Goal: Transaction & Acquisition: Purchase product/service

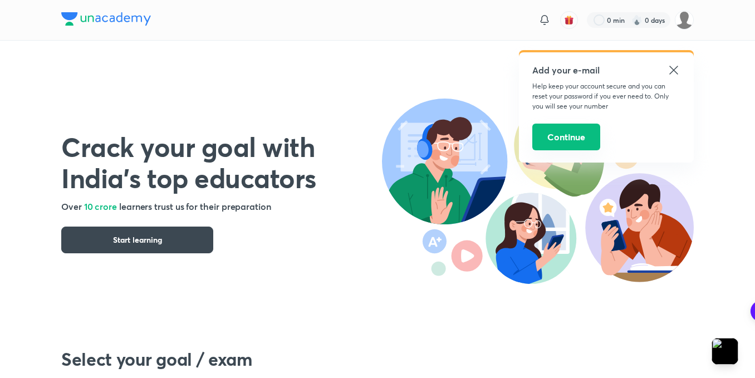
click at [576, 142] on button "Continue" at bounding box center [566, 137] width 68 height 27
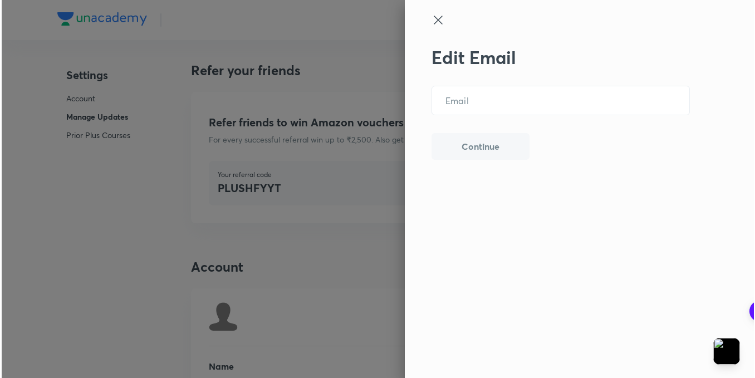
scroll to position [2761, 0]
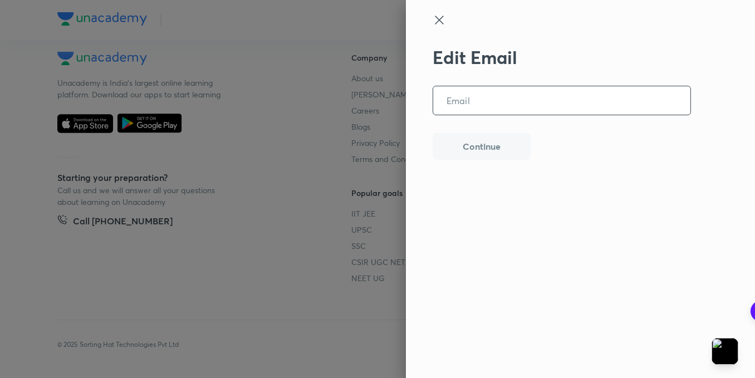
click at [509, 106] on input "email" at bounding box center [561, 100] width 257 height 28
type input "T"
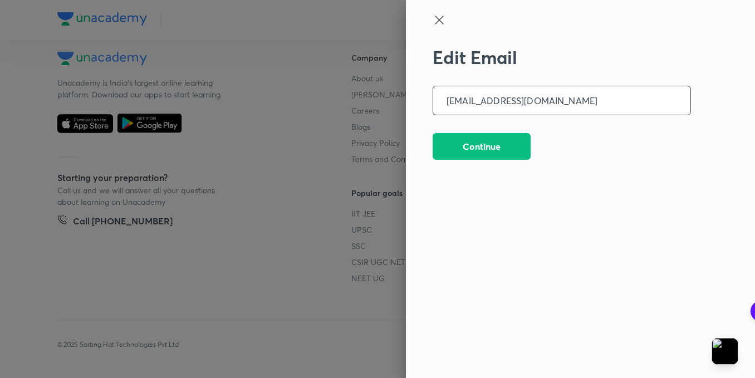
type input "[EMAIL_ADDRESS][DOMAIN_NAME]"
click at [509, 154] on button "Continue" at bounding box center [482, 145] width 98 height 27
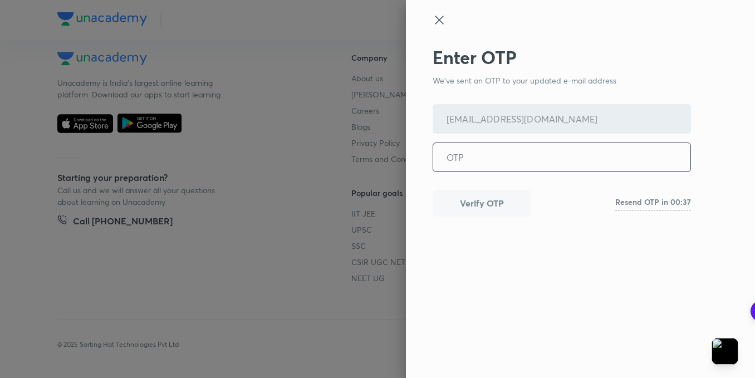
click at [437, 164] on input "tel" at bounding box center [561, 157] width 257 height 28
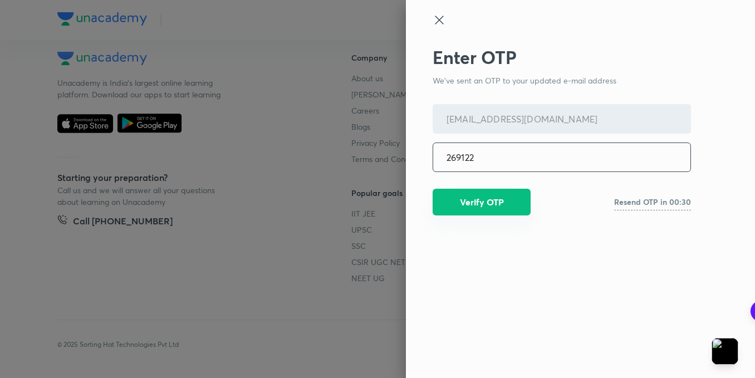
type input "269122"
click at [495, 209] on button "Verify OTP" at bounding box center [482, 202] width 98 height 27
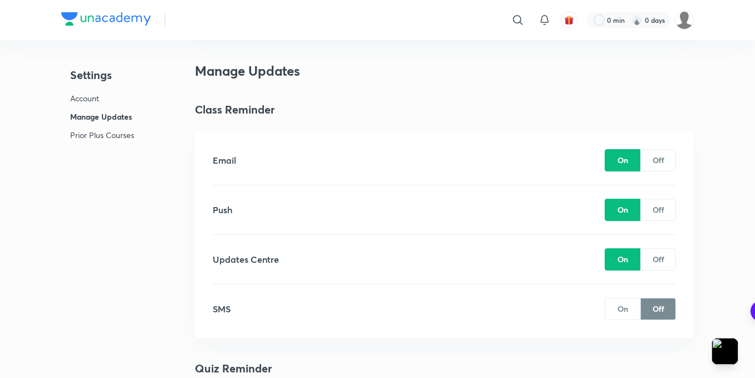
scroll to position [668, 0]
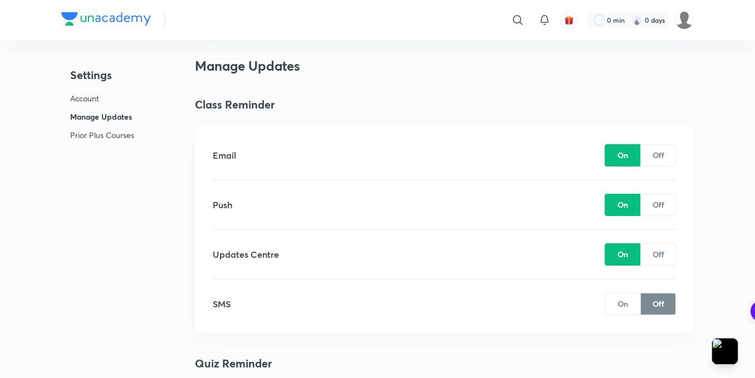
click at [661, 164] on div "Off" at bounding box center [658, 155] width 36 height 22
click at [650, 252] on div "Off" at bounding box center [658, 254] width 36 height 22
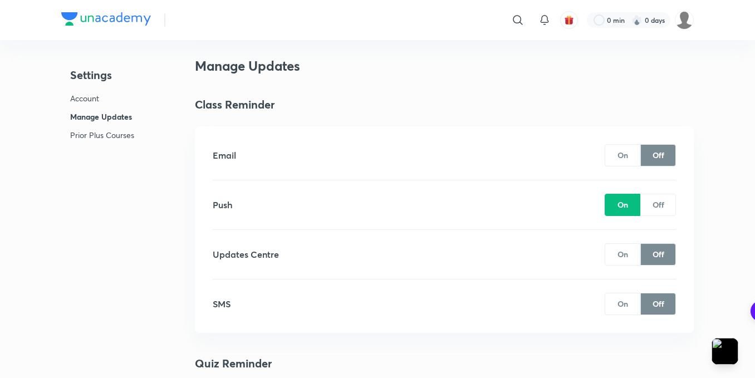
click at [626, 300] on p "On" at bounding box center [623, 304] width 11 height 12
click at [655, 204] on p "Off" at bounding box center [659, 205] width 12 height 12
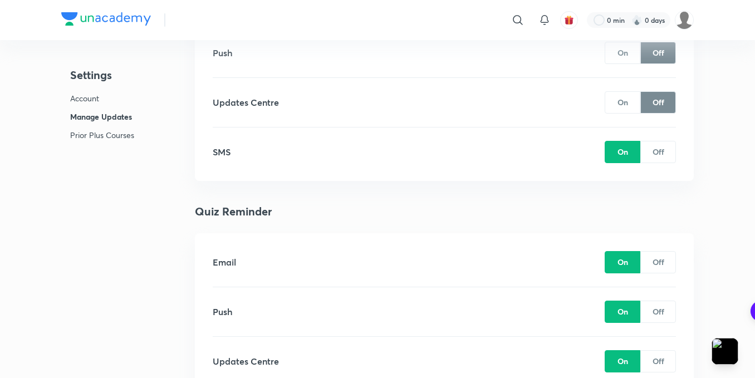
scroll to position [891, 0]
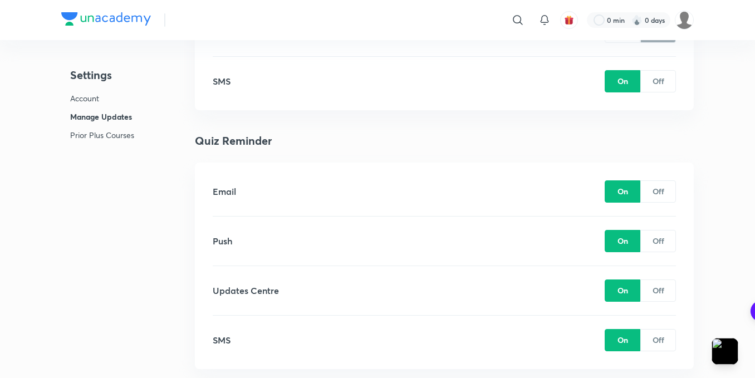
click at [660, 199] on div "Off" at bounding box center [658, 191] width 36 height 22
click at [659, 237] on p "Off" at bounding box center [659, 241] width 12 height 12
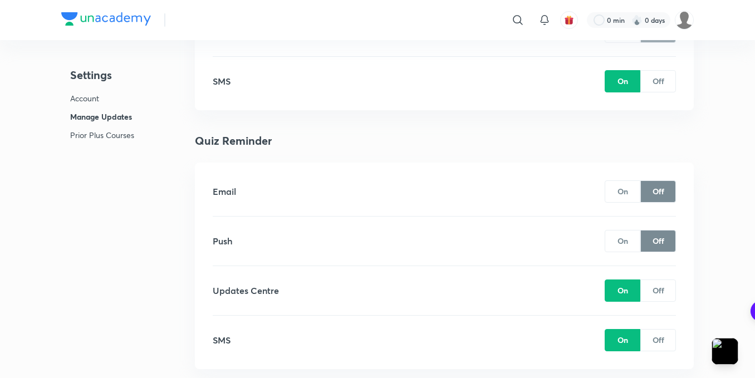
click at [664, 290] on div "Off" at bounding box center [658, 291] width 36 height 22
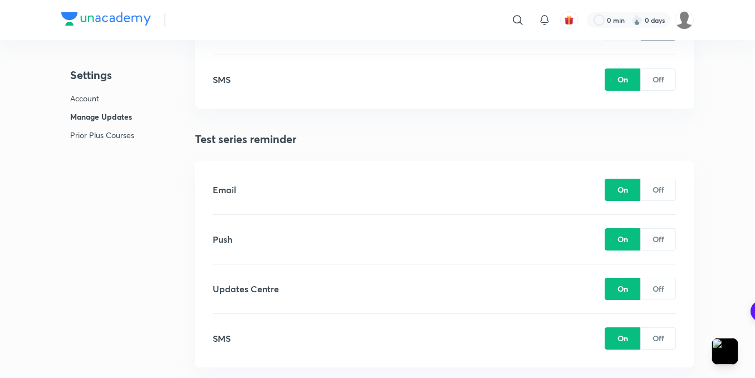
scroll to position [1170, 0]
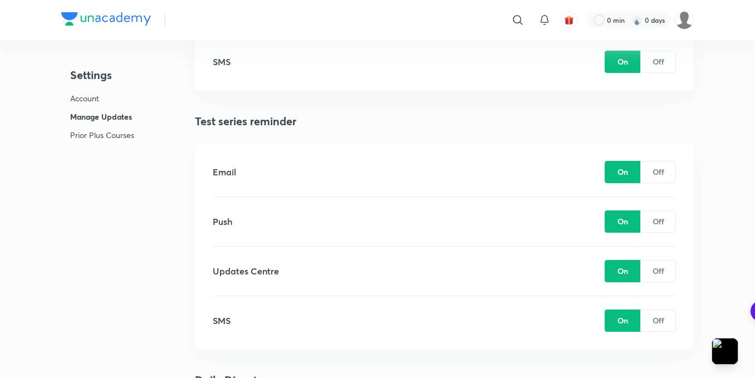
click at [650, 182] on div "Off" at bounding box center [658, 172] width 36 height 22
click at [657, 217] on p "Off" at bounding box center [659, 222] width 12 height 12
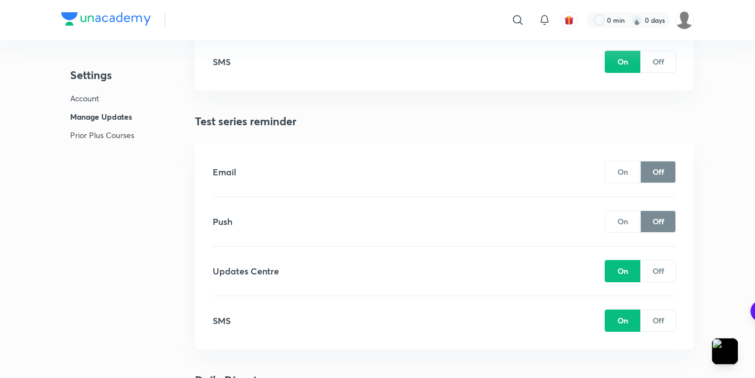
click at [666, 266] on div "Off" at bounding box center [658, 271] width 36 height 22
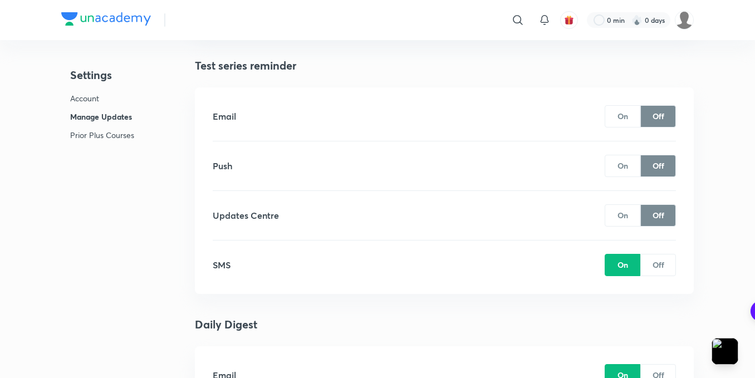
click at [631, 118] on div "On" at bounding box center [623, 116] width 36 height 22
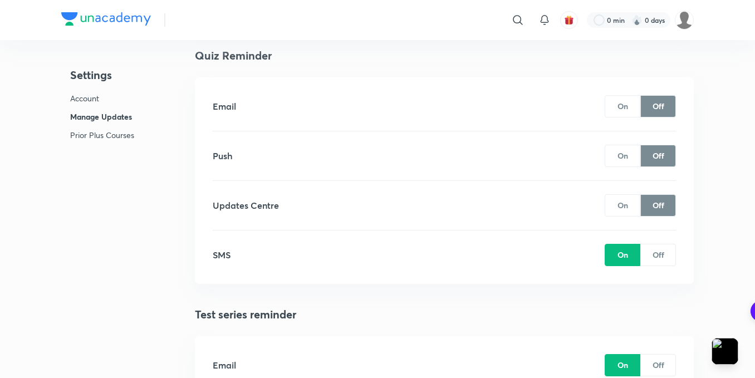
scroll to position [947, 0]
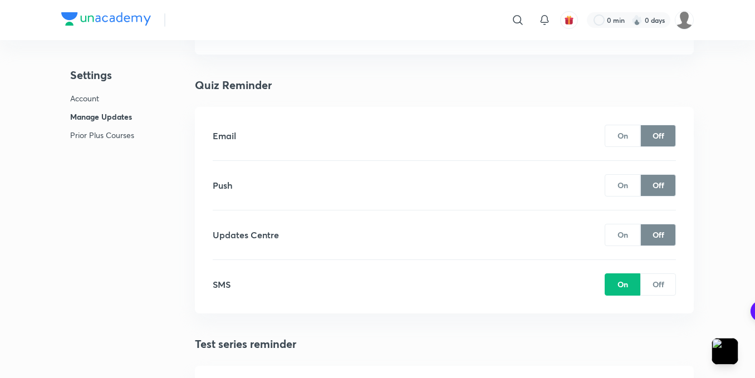
click at [629, 137] on div "On" at bounding box center [623, 136] width 36 height 22
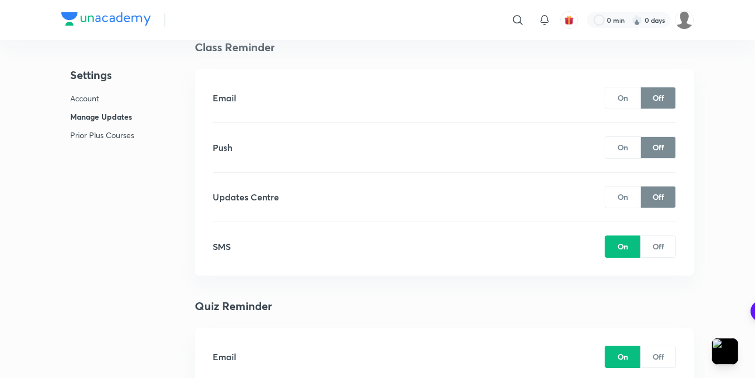
scroll to position [724, 0]
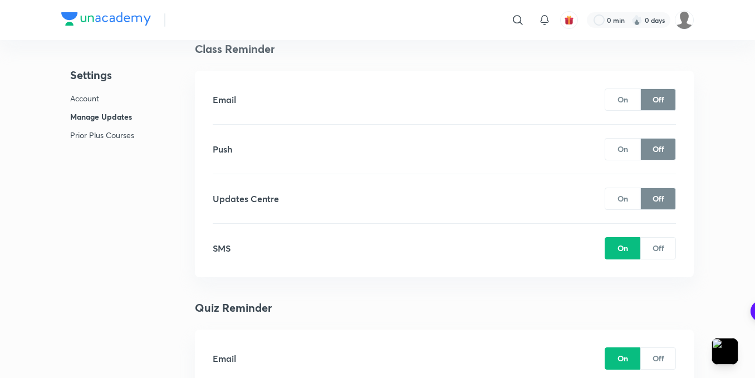
click at [630, 104] on div "On" at bounding box center [623, 100] width 36 height 22
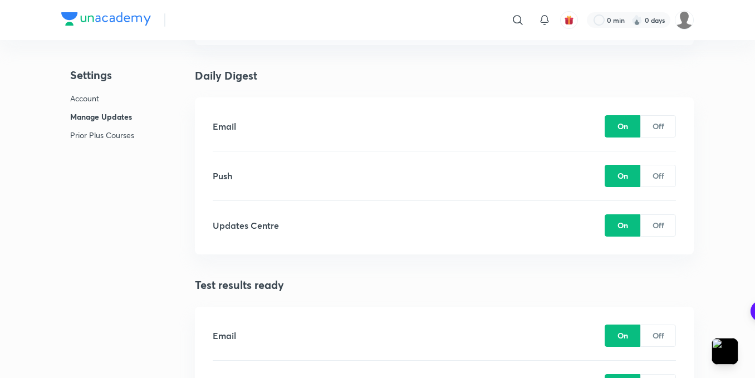
scroll to position [1448, 0]
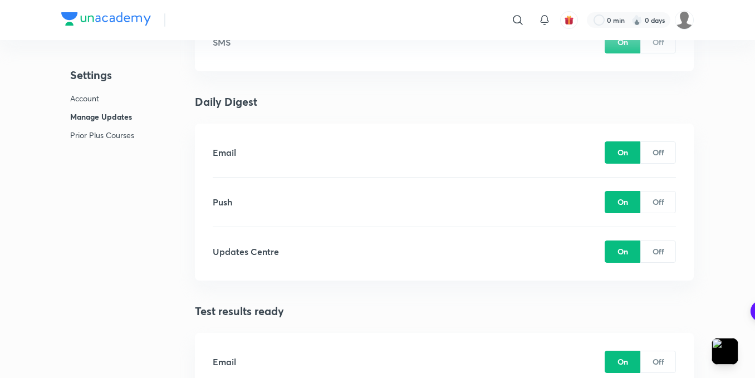
click at [648, 152] on div "Off" at bounding box center [658, 152] width 36 height 22
click at [623, 154] on p "On" at bounding box center [623, 152] width 11 height 12
click at [650, 193] on div "Off" at bounding box center [658, 202] width 36 height 22
click at [664, 256] on p "Off" at bounding box center [659, 252] width 12 height 12
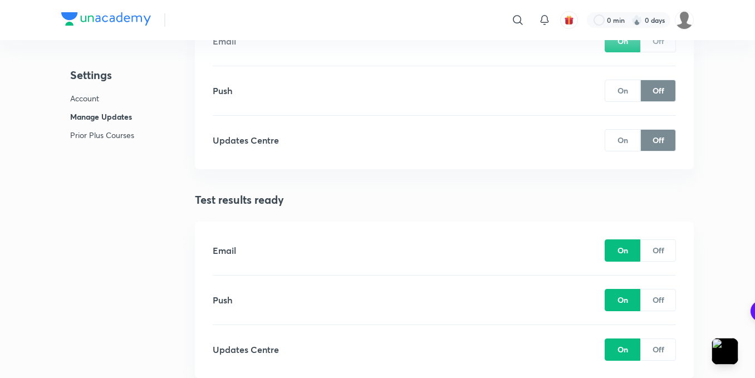
scroll to position [1615, 0]
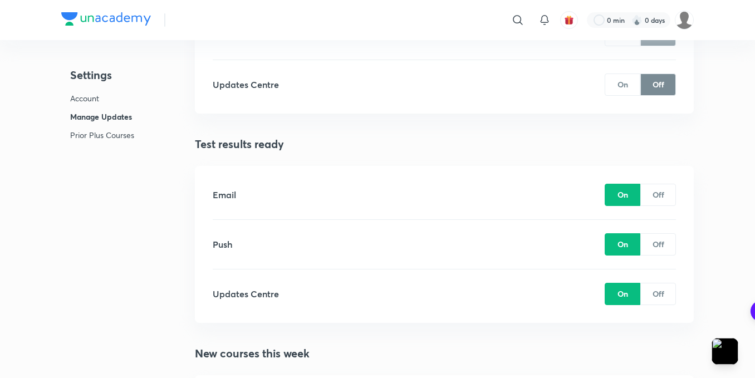
click at [669, 243] on div "Off" at bounding box center [658, 244] width 36 height 22
click at [668, 287] on div "Off" at bounding box center [658, 294] width 36 height 22
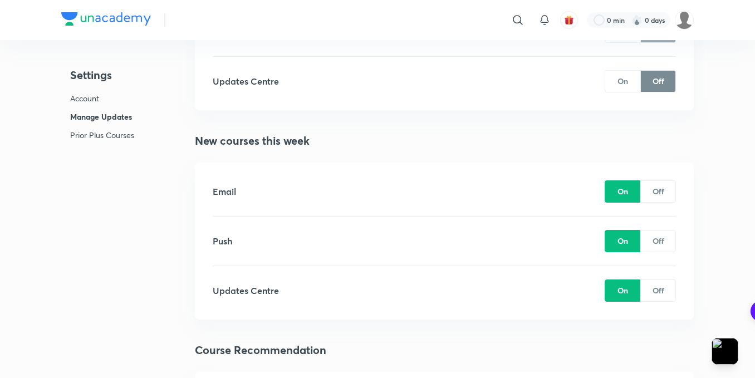
scroll to position [1838, 0]
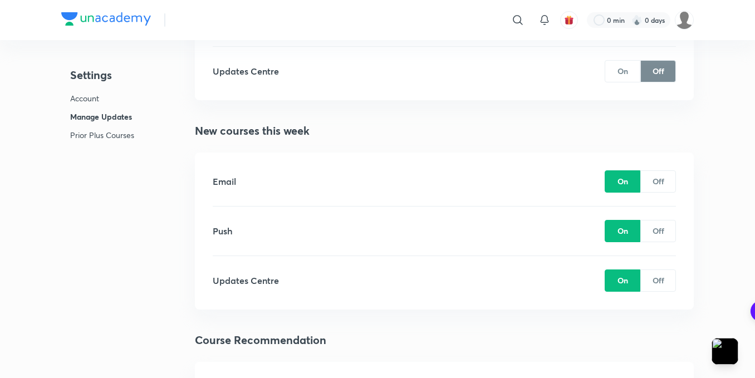
click at [658, 234] on p "Off" at bounding box center [659, 231] width 12 height 12
click at [659, 271] on div "Off" at bounding box center [658, 281] width 36 height 22
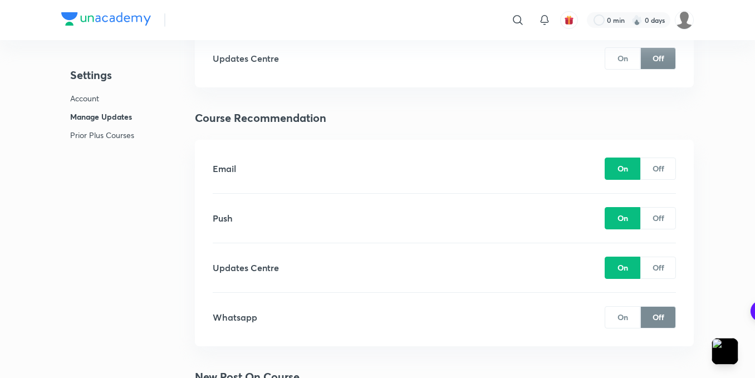
scroll to position [2061, 0]
click at [669, 214] on div "Off" at bounding box center [658, 218] width 36 height 22
click at [660, 268] on p "Off" at bounding box center [659, 267] width 12 height 12
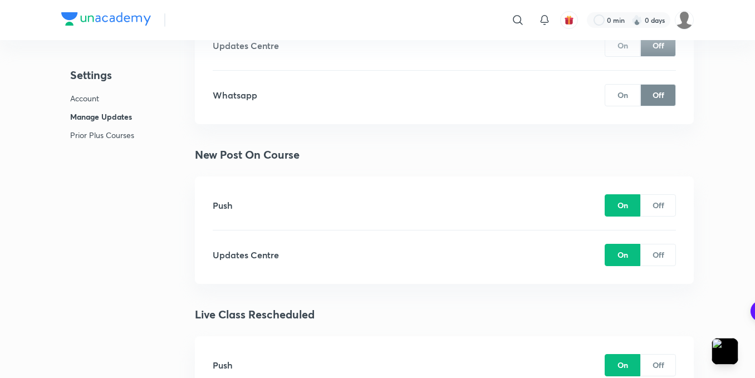
scroll to position [2283, 0]
click at [663, 250] on p "Off" at bounding box center [659, 254] width 12 height 12
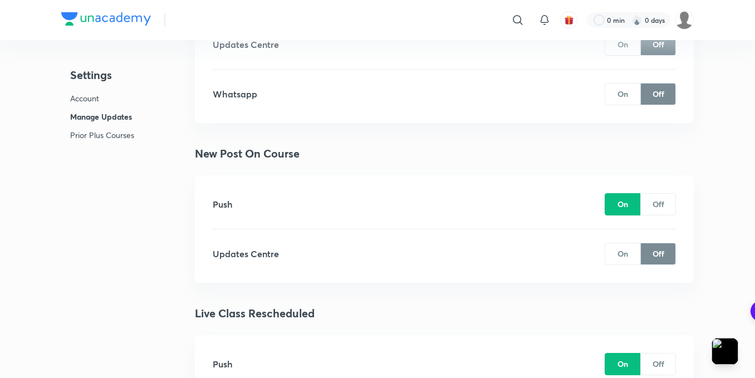
click at [643, 195] on div "Off" at bounding box center [658, 204] width 36 height 22
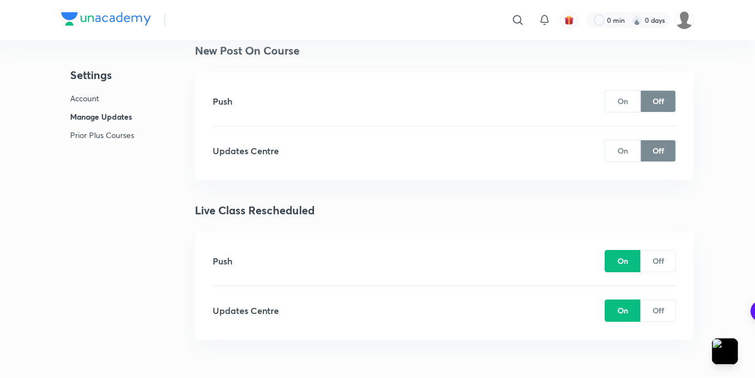
scroll to position [2395, 0]
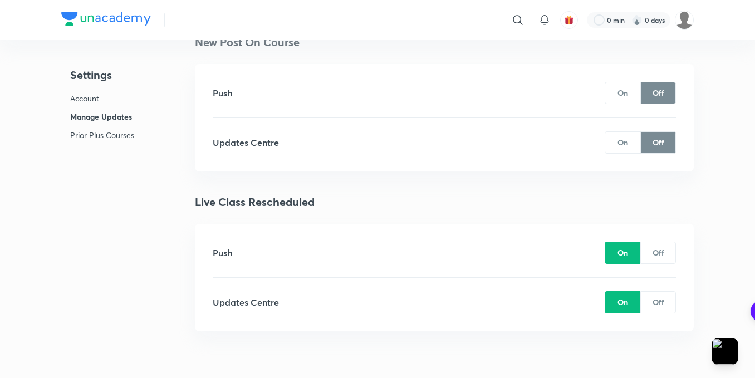
click at [659, 243] on div "Off" at bounding box center [658, 253] width 36 height 22
click at [645, 300] on div "Off" at bounding box center [658, 302] width 36 height 22
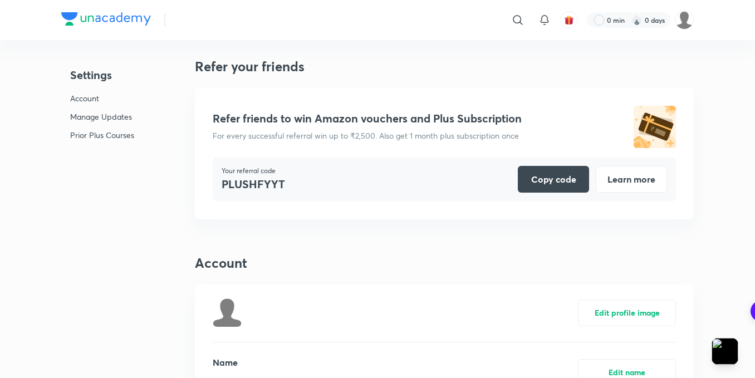
scroll to position [0, 0]
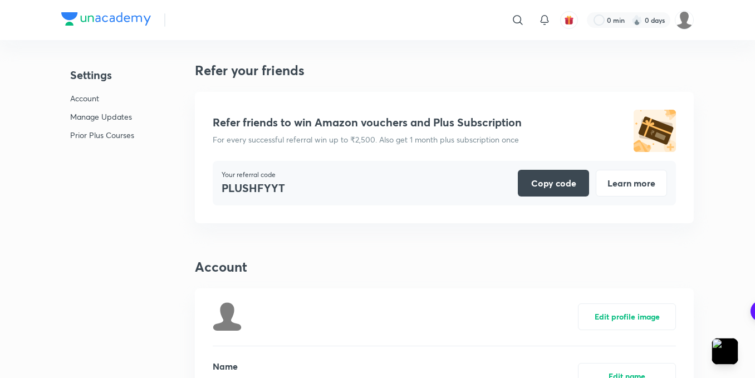
click at [106, 24] on img at bounding box center [106, 18] width 90 height 13
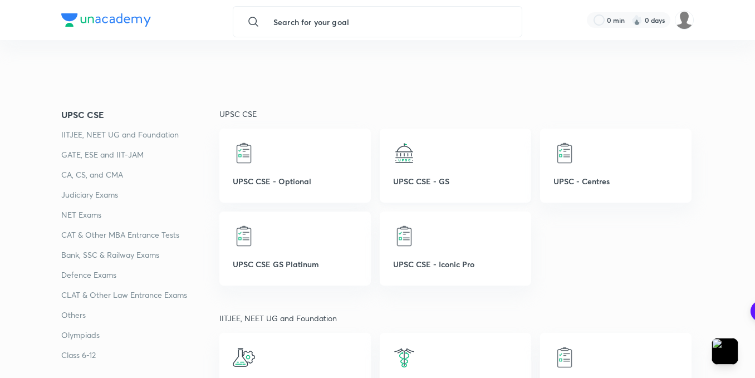
scroll to position [167, 0]
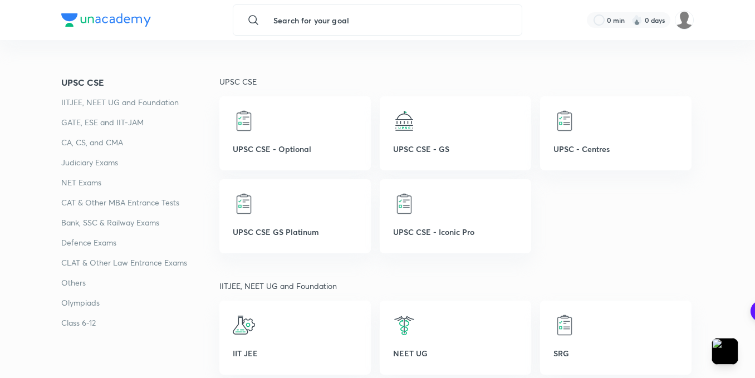
click at [75, 120] on p "GATE, ESE and IIT-JAM" at bounding box center [140, 122] width 158 height 13
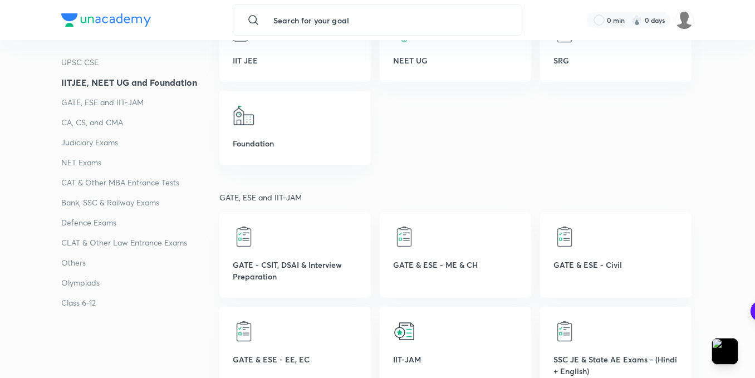
scroll to position [520, 0]
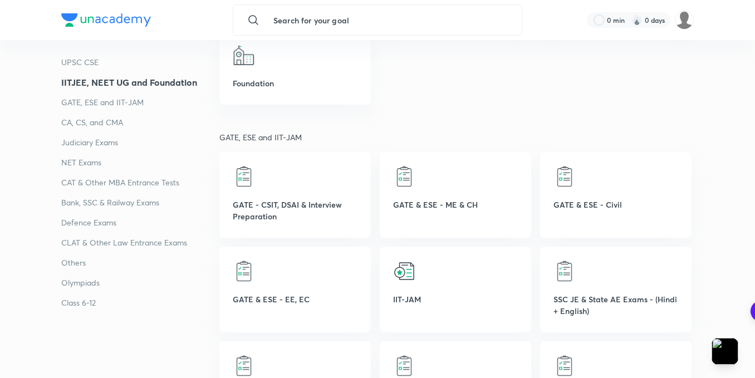
click at [90, 145] on p "Judiciary Exams" at bounding box center [140, 142] width 158 height 13
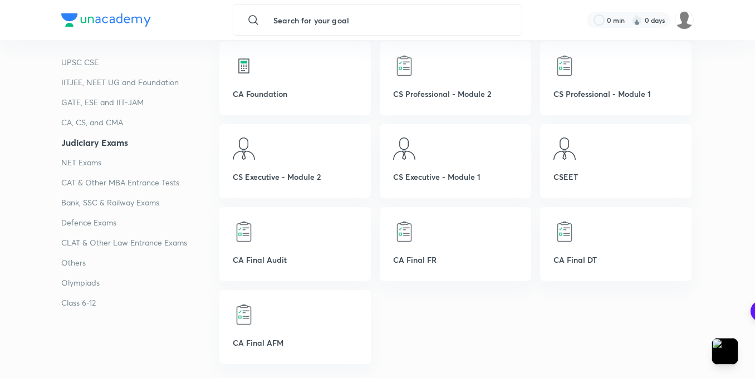
scroll to position [1339, 0]
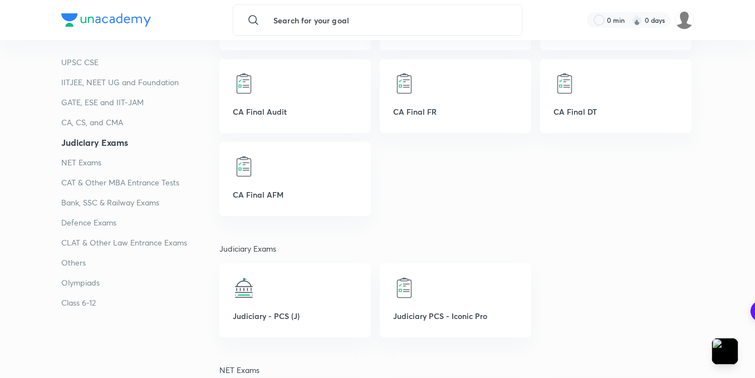
click at [90, 163] on p "NET Exams" at bounding box center [140, 162] width 158 height 13
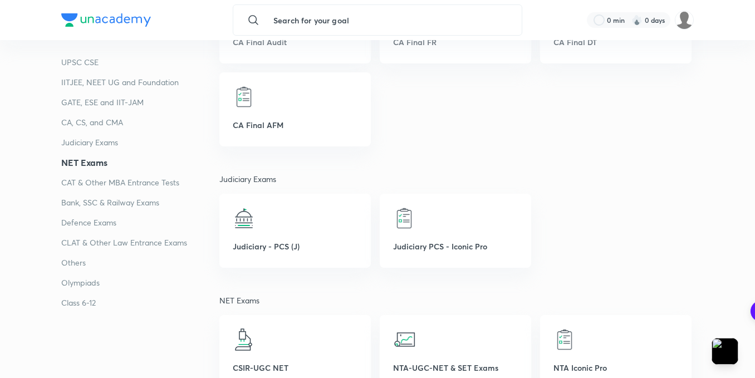
scroll to position [1460, 0]
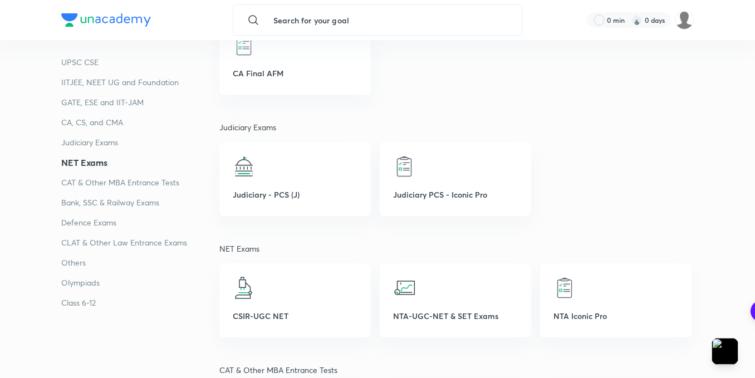
click at [91, 172] on li "NET Exams" at bounding box center [140, 166] width 158 height 20
click at [95, 187] on p "CAT & Other MBA Entrance Tests" at bounding box center [140, 182] width 158 height 13
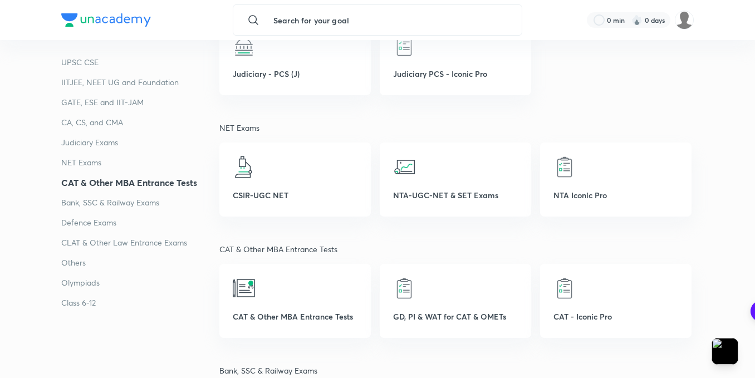
scroll to position [1582, 0]
click at [101, 213] on li "Bank, SSC & Railway Exams" at bounding box center [140, 206] width 158 height 20
click at [105, 203] on p "Bank, SSC & Railway Exams" at bounding box center [140, 202] width 158 height 13
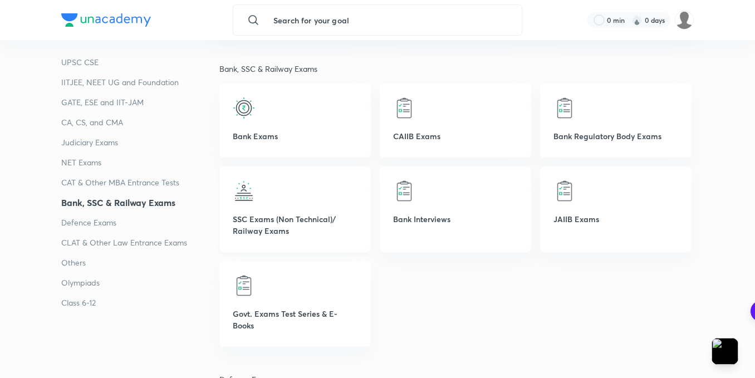
scroll to position [1870, 0]
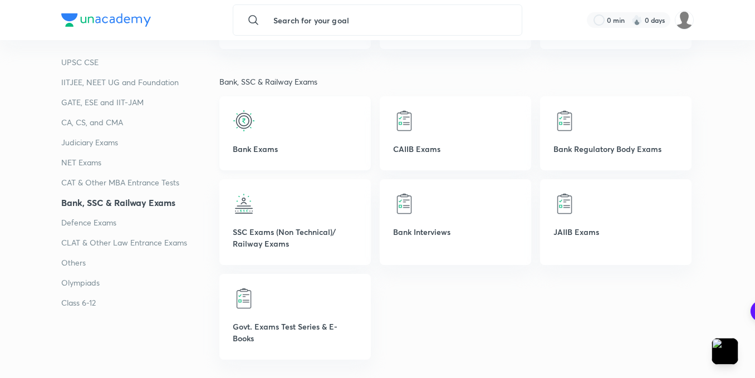
click at [273, 130] on div at bounding box center [295, 121] width 125 height 22
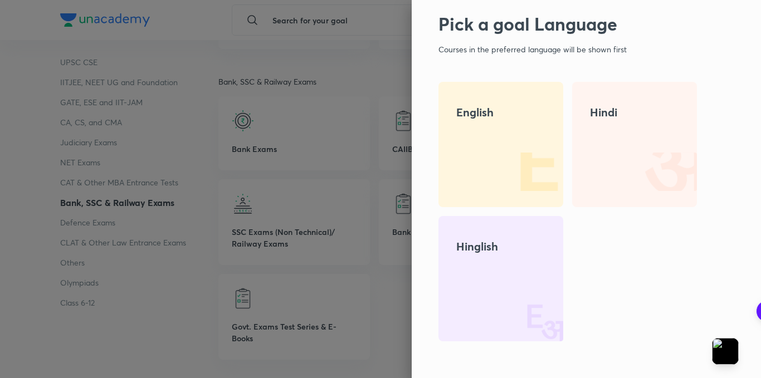
click at [497, 136] on img at bounding box center [527, 171] width 71 height 71
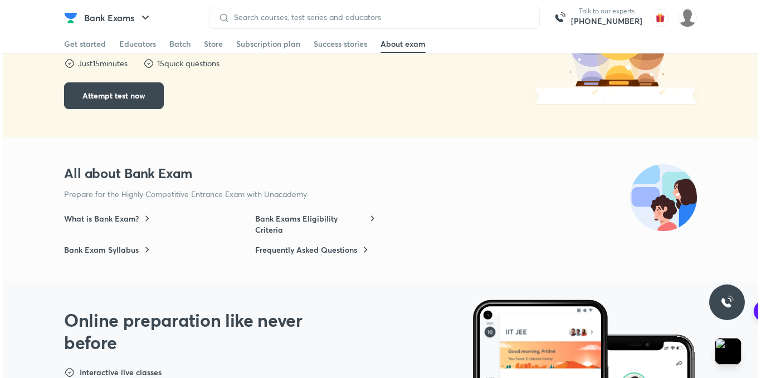
scroll to position [501, 0]
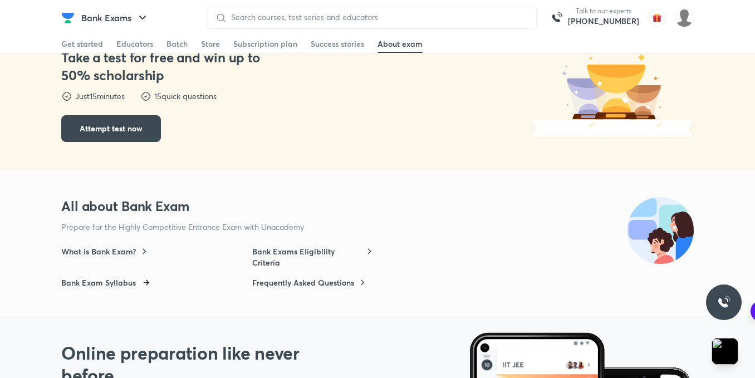
click at [123, 288] on h6 "Bank Exam Syllabus" at bounding box center [98, 282] width 75 height 11
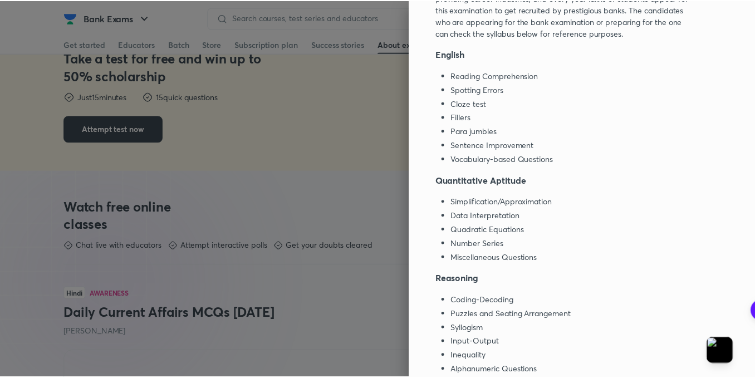
scroll to position [599, 0]
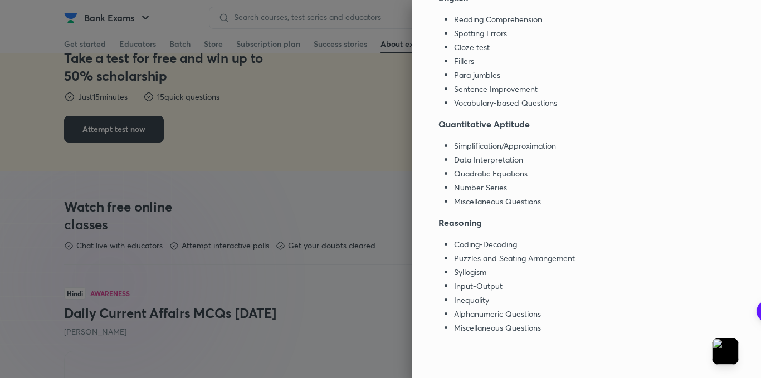
click at [319, 251] on div at bounding box center [380, 189] width 761 height 378
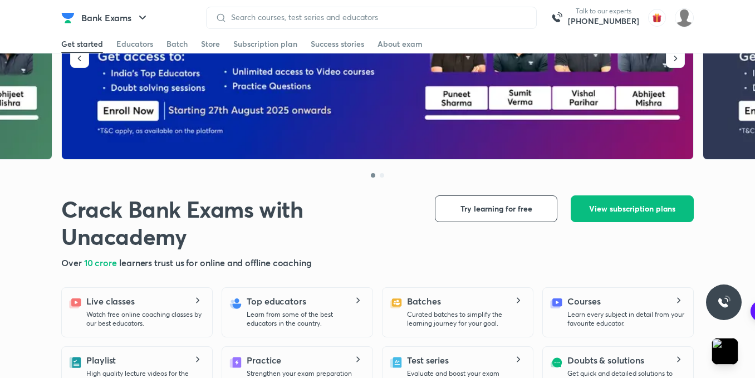
scroll to position [111, 0]
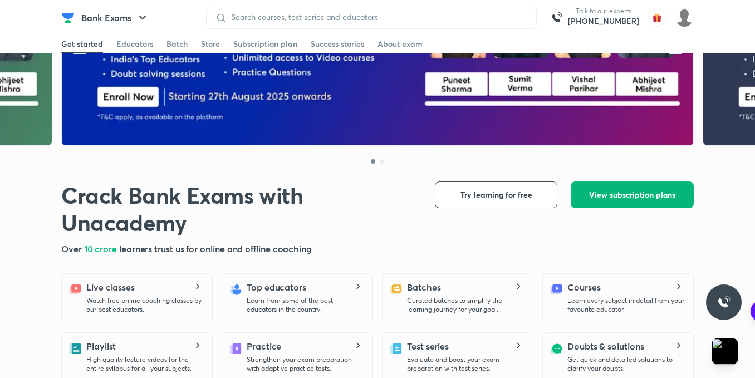
click at [615, 197] on span "View subscription plans" at bounding box center [632, 194] width 86 height 11
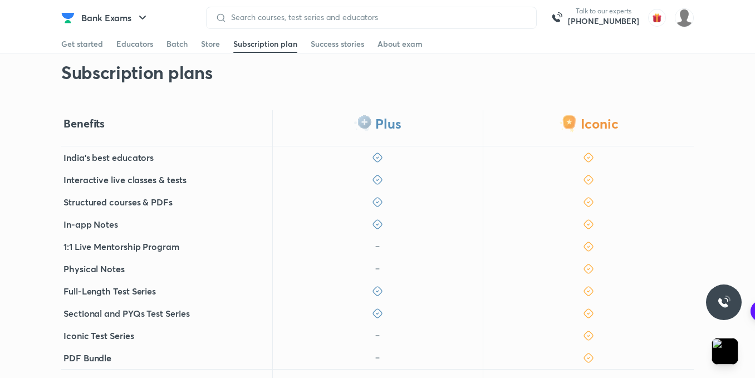
scroll to position [223, 0]
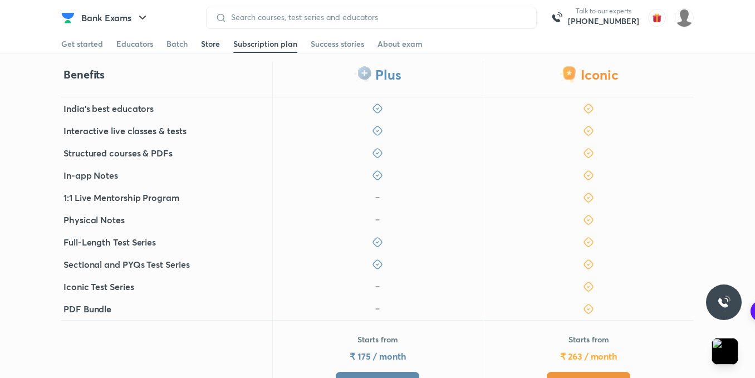
click at [203, 42] on div "Store" at bounding box center [210, 43] width 19 height 11
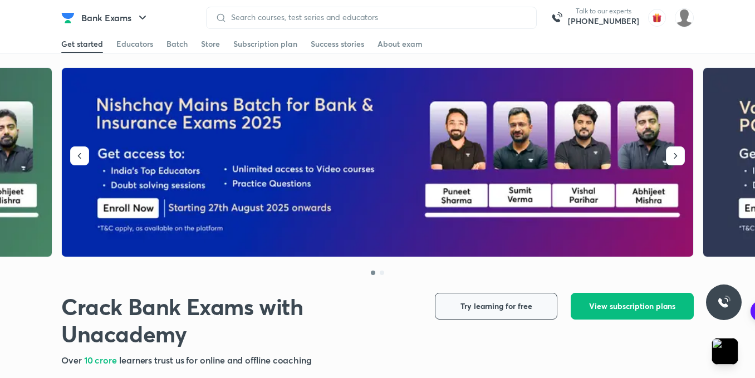
click at [479, 315] on button "Try learning for free" at bounding box center [496, 306] width 123 height 27
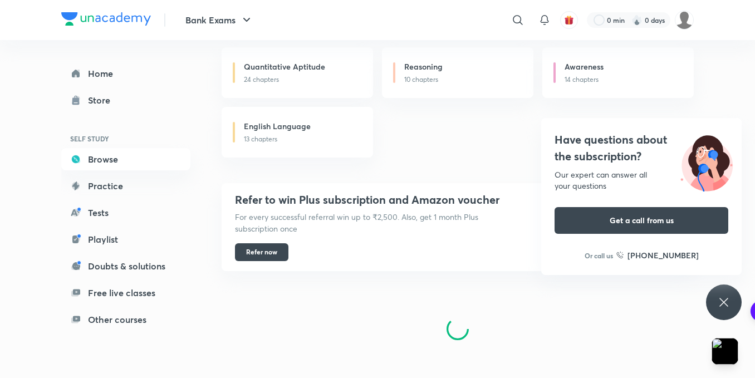
scroll to position [787, 0]
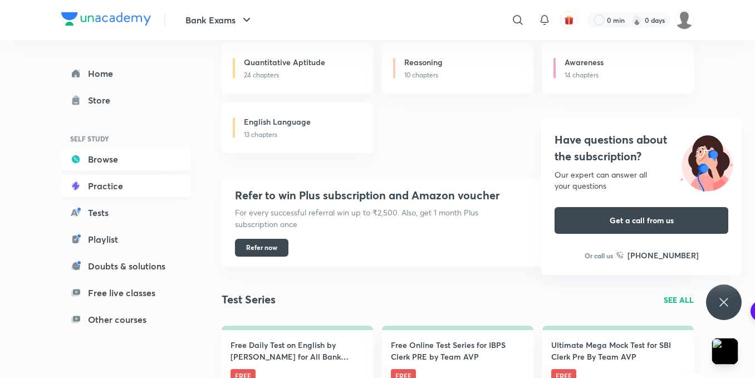
click at [100, 187] on link "Practice" at bounding box center [125, 186] width 129 height 22
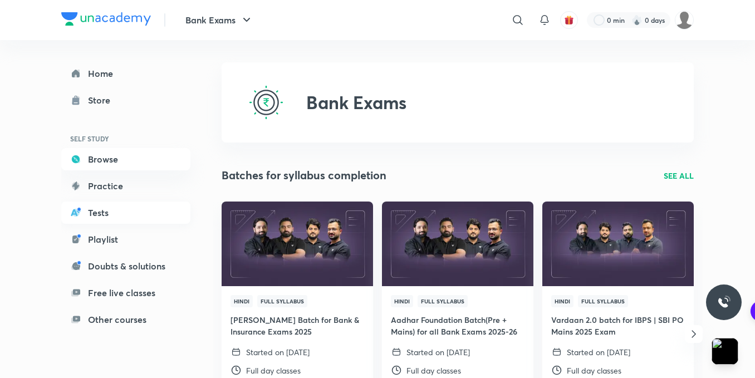
click at [110, 215] on link "Tests" at bounding box center [125, 213] width 129 height 22
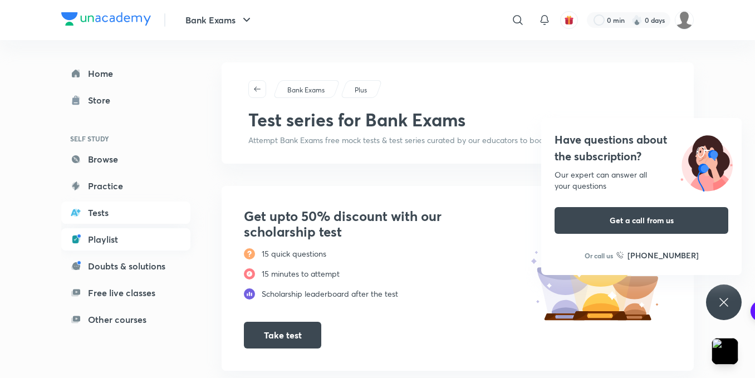
click at [100, 246] on link "Playlist" at bounding box center [125, 239] width 129 height 22
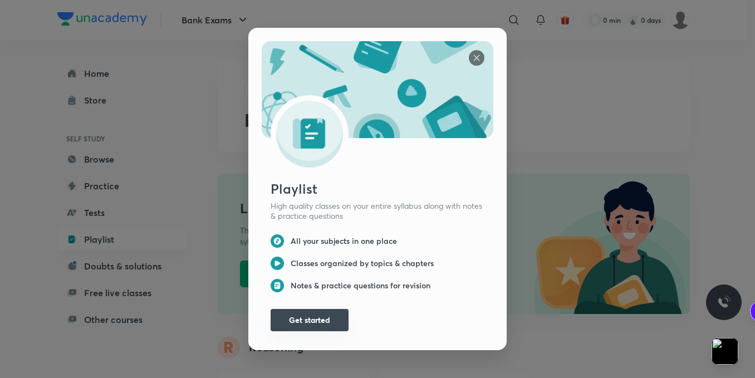
click at [334, 316] on button "Get started" at bounding box center [310, 320] width 78 height 22
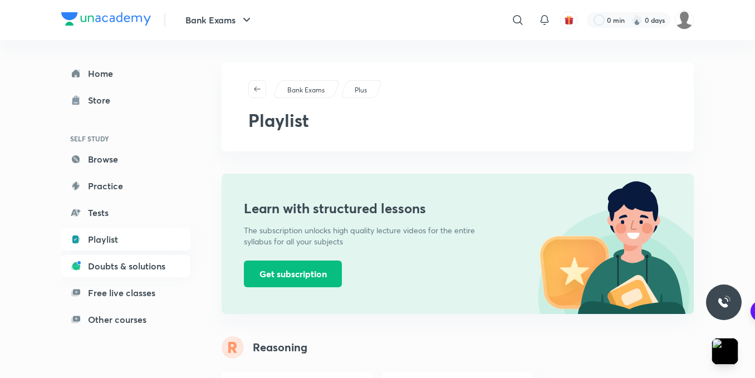
click at [125, 272] on link "Doubts & solutions" at bounding box center [125, 266] width 129 height 22
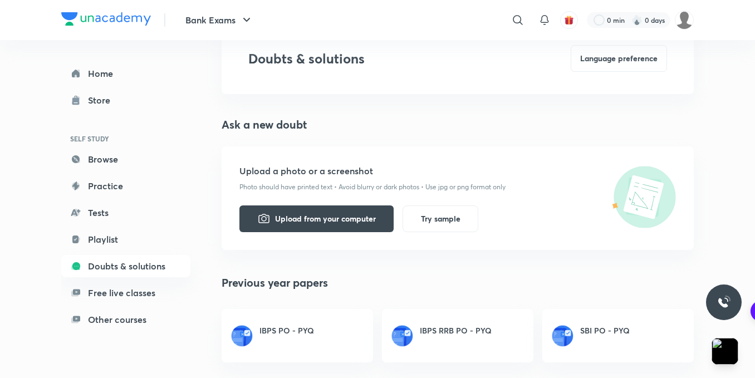
scroll to position [75, 0]
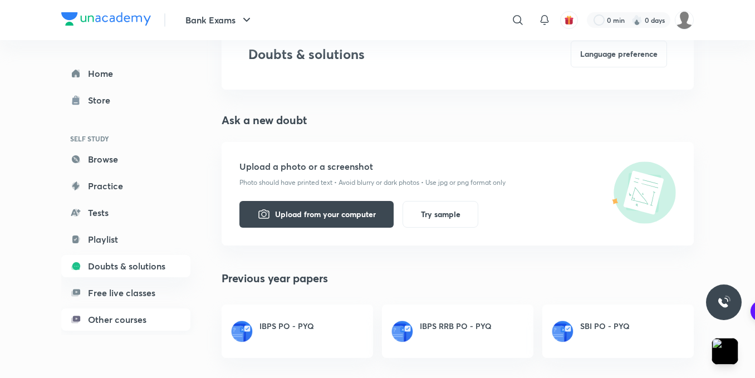
click at [126, 315] on link "Other courses" at bounding box center [125, 320] width 129 height 22
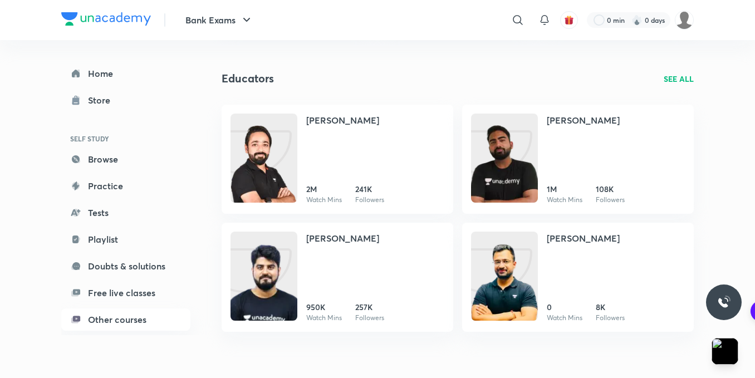
scroll to position [361, 0]
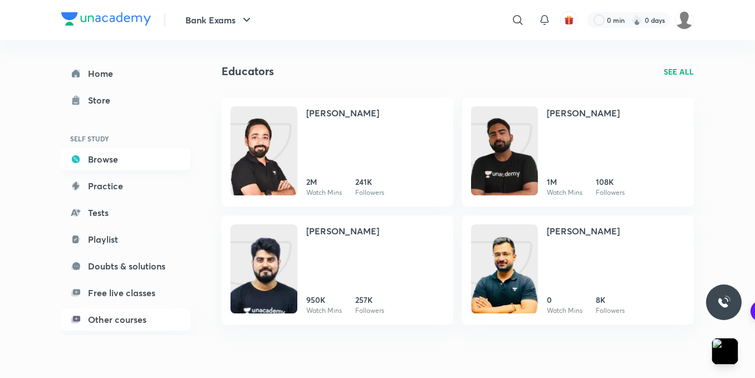
click at [120, 165] on link "Browse" at bounding box center [125, 159] width 129 height 22
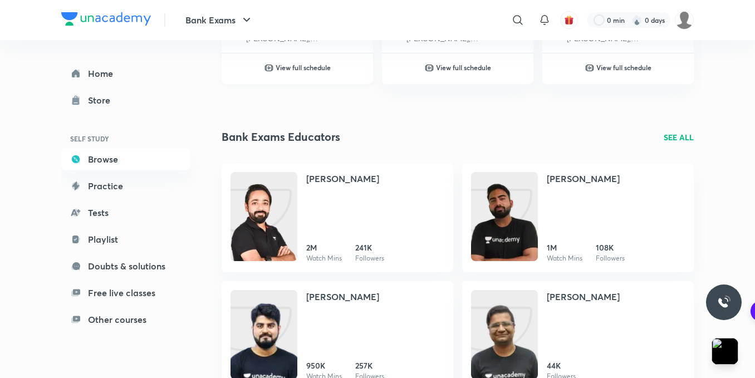
scroll to position [390, 0]
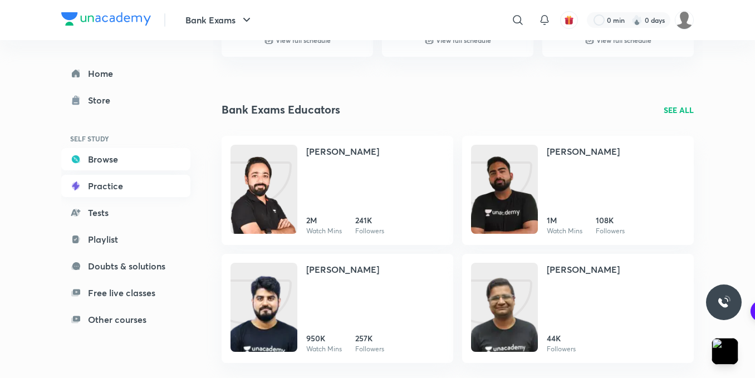
click at [106, 189] on link "Practice" at bounding box center [125, 186] width 129 height 22
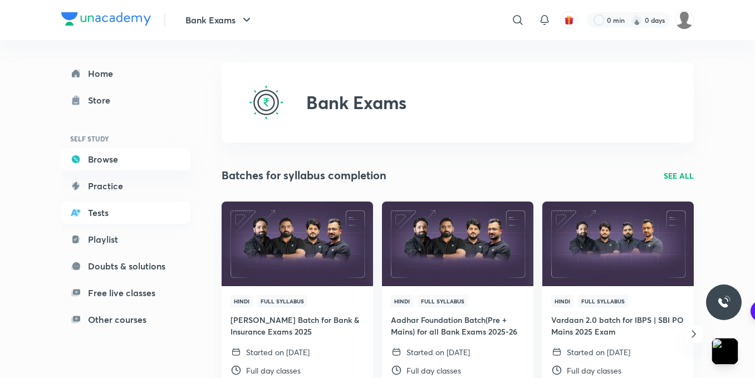
click at [113, 206] on link "Tests" at bounding box center [125, 213] width 129 height 22
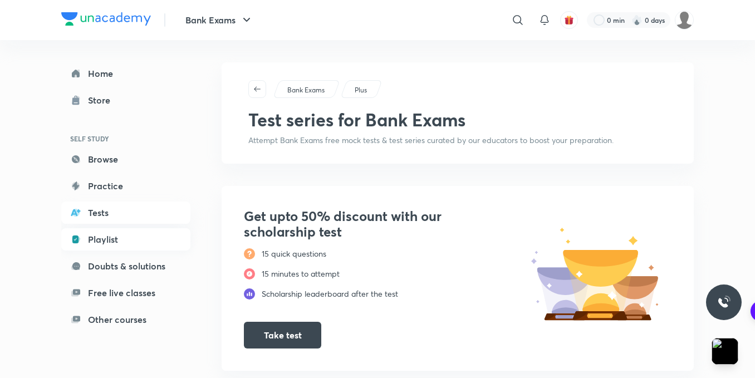
click at [136, 233] on link "Playlist" at bounding box center [125, 239] width 129 height 22
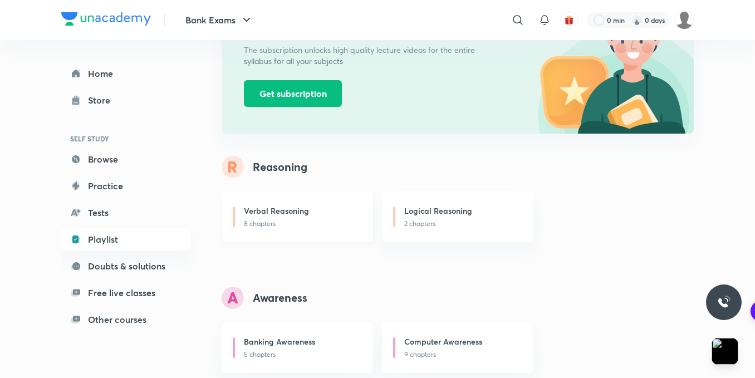
scroll to position [167, 0]
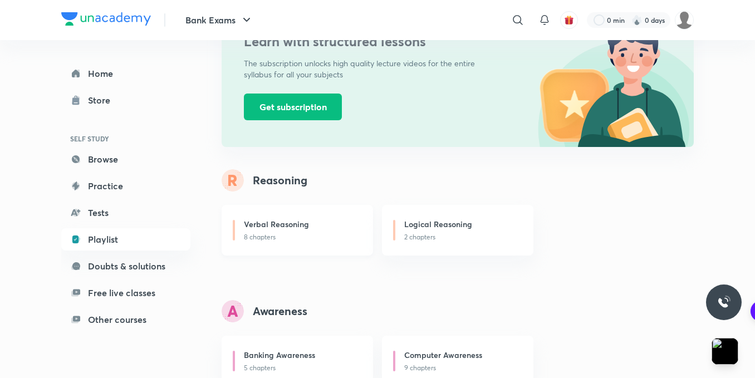
click at [283, 226] on h6 "Verbal Reasoning" at bounding box center [276, 224] width 65 height 12
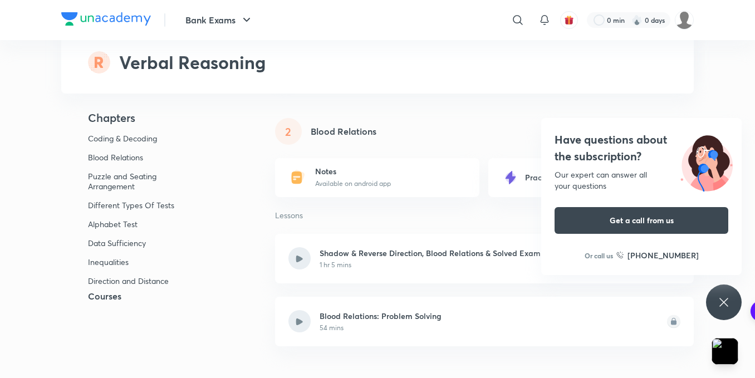
scroll to position [613, 0]
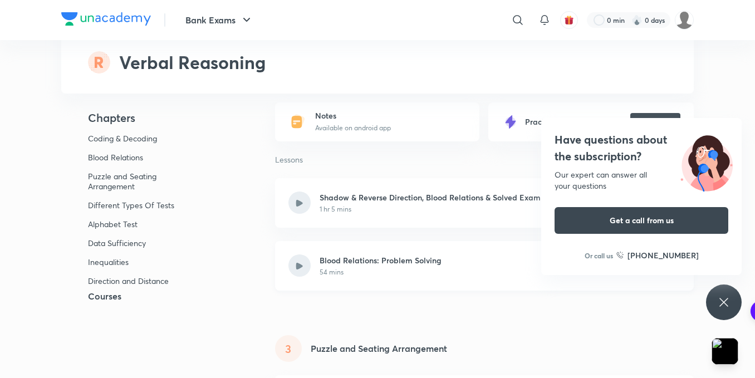
click at [301, 270] on div at bounding box center [299, 266] width 22 height 22
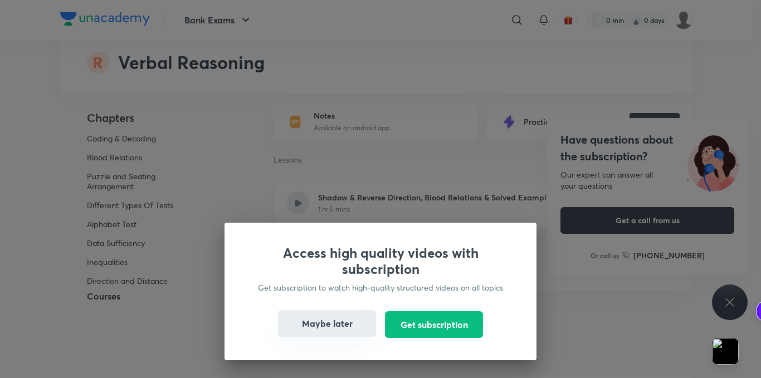
click at [347, 328] on button "Maybe later" at bounding box center [327, 323] width 98 height 27
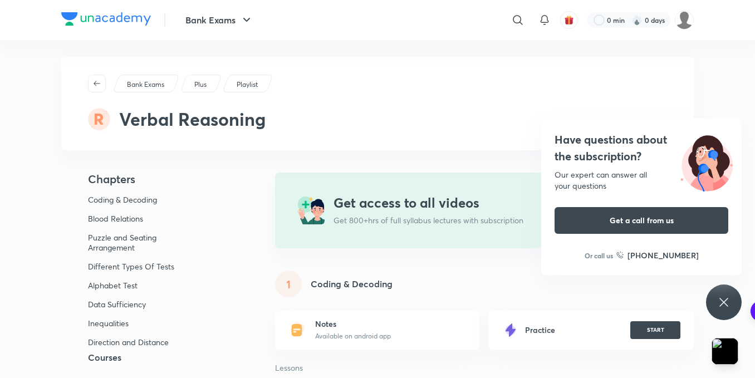
scroll to position [0, 0]
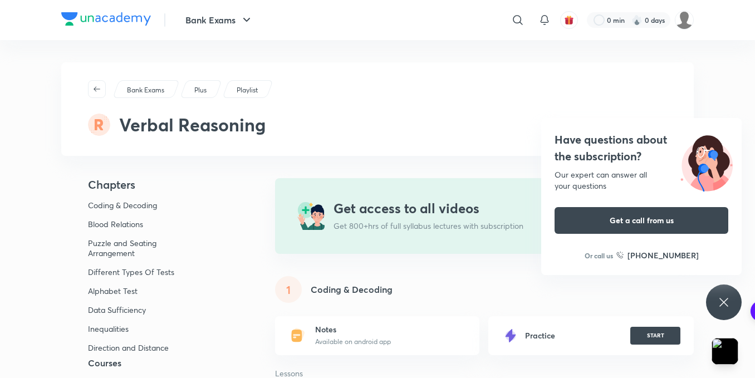
click at [478, 227] on p "Get 800+hrs of full syllabus lectures with subscription" at bounding box center [429, 226] width 190 height 11
drag, startPoint x: 673, startPoint y: 149, endPoint x: 584, endPoint y: 175, distance: 93.0
click at [603, 171] on div "Have questions about the subscription? Our expert can answer all your questions…" at bounding box center [641, 196] width 200 height 157
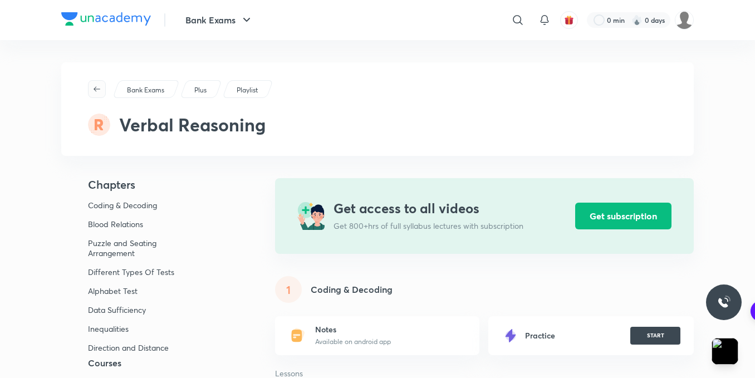
click at [93, 90] on icon "button" at bounding box center [96, 89] width 9 height 9
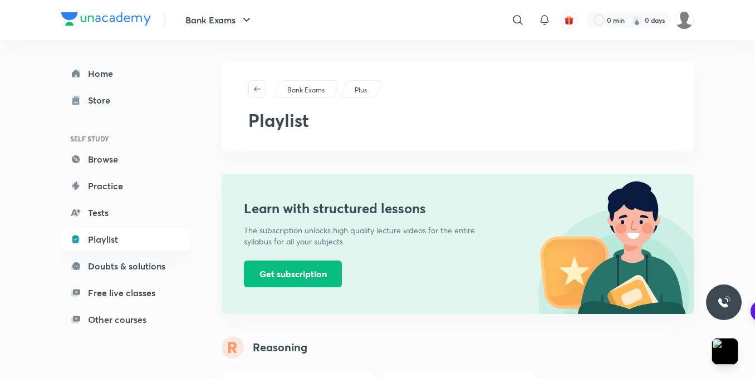
click at [262, 87] on span "button" at bounding box center [257, 89] width 17 height 9
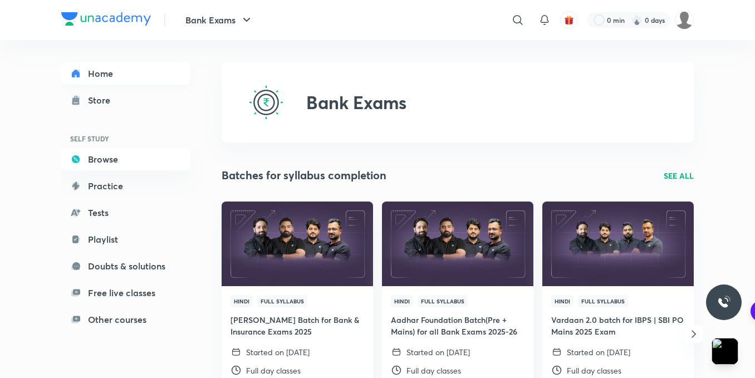
click at [109, 79] on link "Home" at bounding box center [125, 73] width 129 height 22
click at [107, 99] on div "Store" at bounding box center [102, 100] width 29 height 13
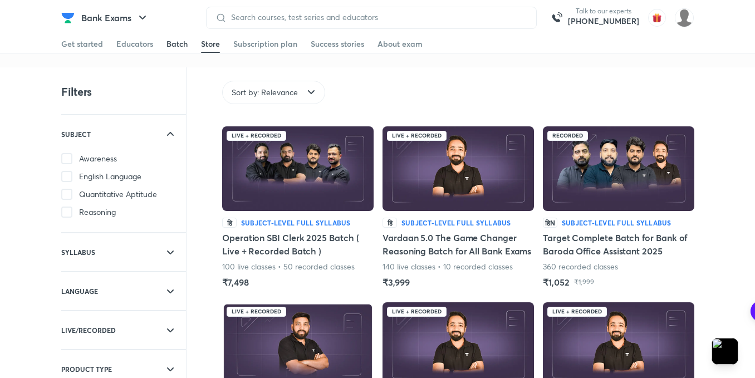
click at [171, 50] on link "Batch" at bounding box center [177, 44] width 21 height 18
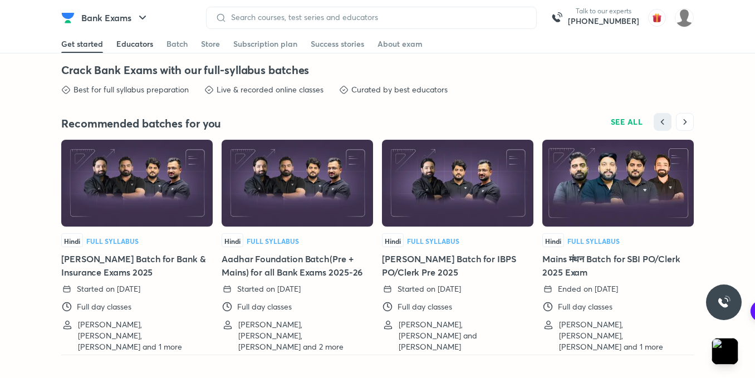
click at [151, 41] on div "Educators" at bounding box center [134, 43] width 37 height 11
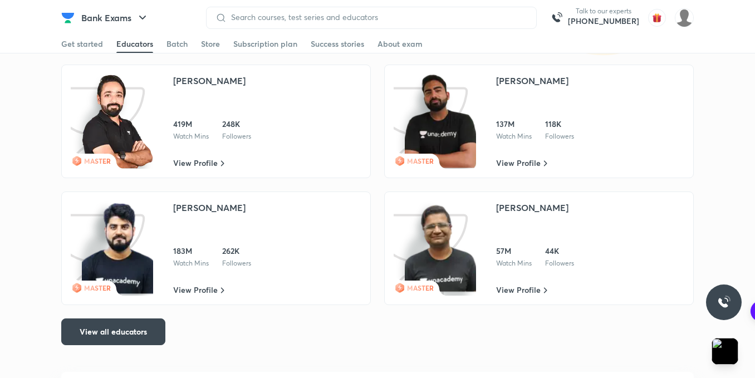
scroll to position [1799, 0]
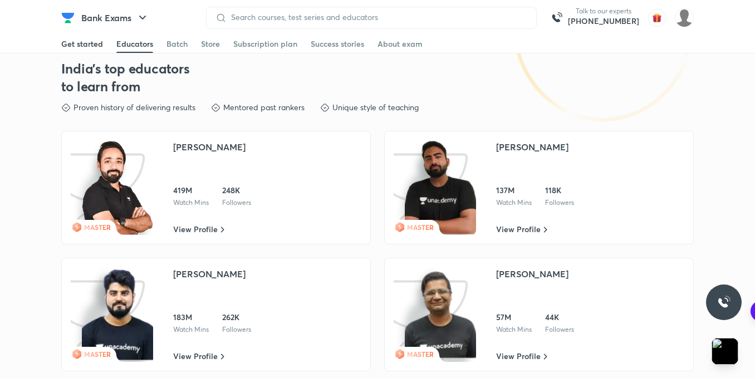
click at [87, 50] on link "Get started" at bounding box center [82, 44] width 42 height 18
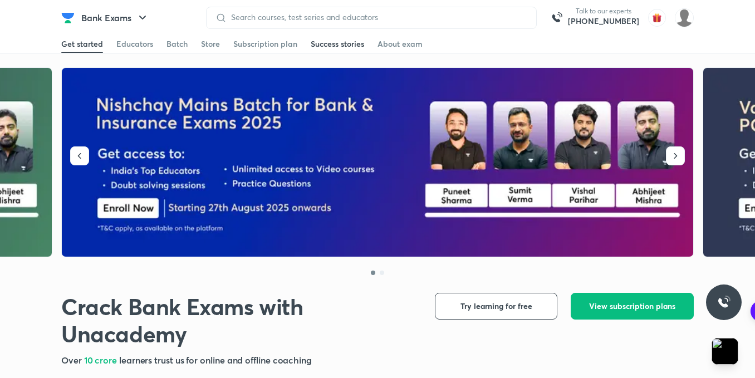
click at [361, 47] on div "Success stories" at bounding box center [337, 43] width 53 height 11
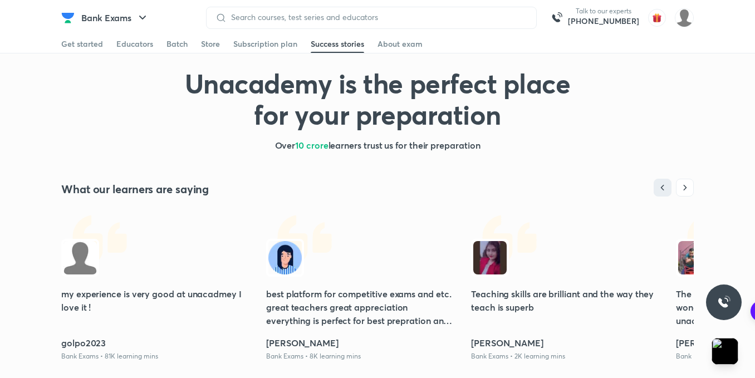
click at [378, 47] on div "About exam" at bounding box center [400, 43] width 45 height 11
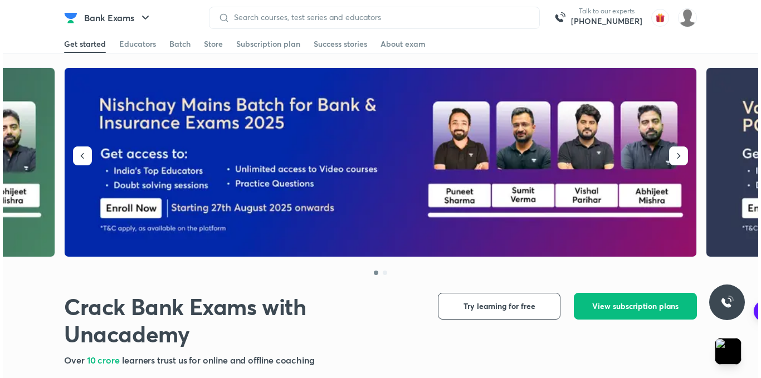
scroll to position [3080, 0]
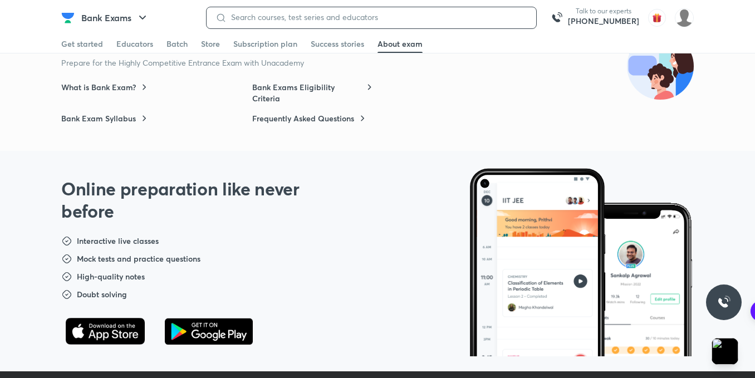
click at [321, 21] on input at bounding box center [377, 17] width 301 height 9
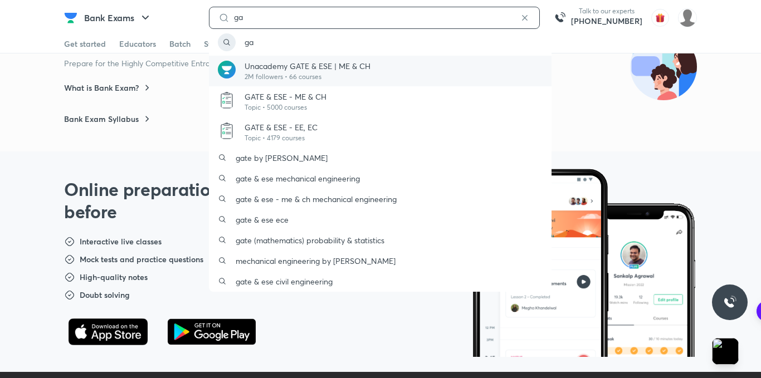
type input "ga"
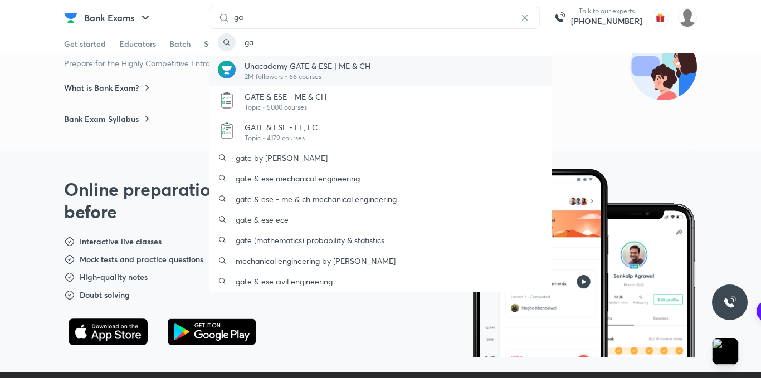
click at [321, 82] on div "Unacademy GATE & ESE | ME & CH 2M followers • 66 courses" at bounding box center [380, 71] width 342 height 31
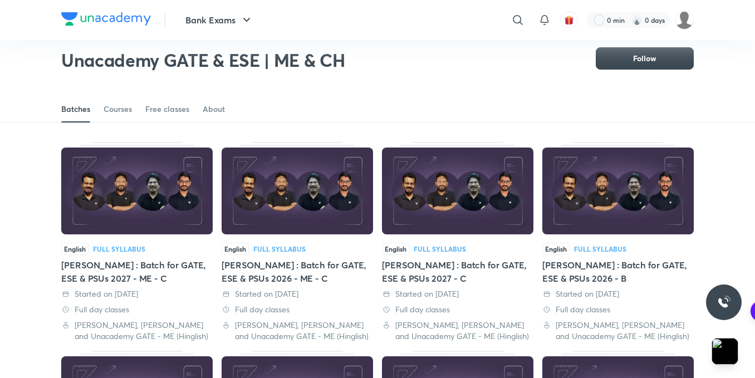
scroll to position [105, 0]
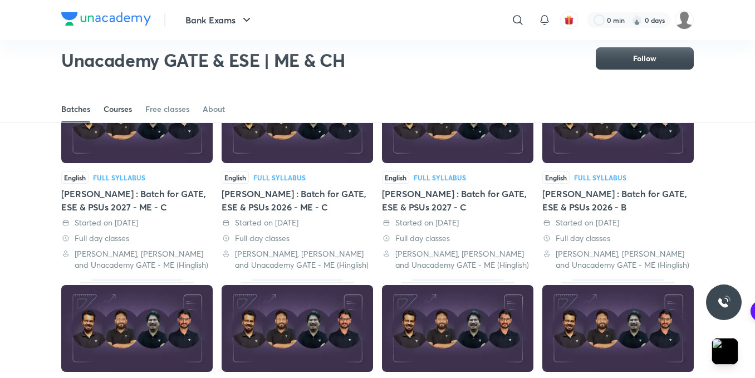
click at [132, 113] on div "Courses" at bounding box center [118, 109] width 28 height 11
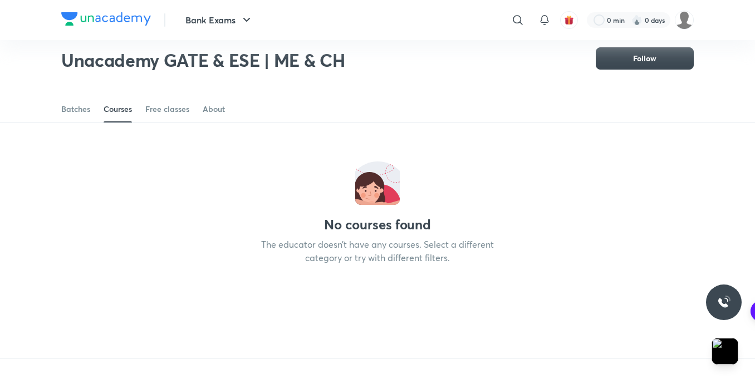
scroll to position [91, 0]
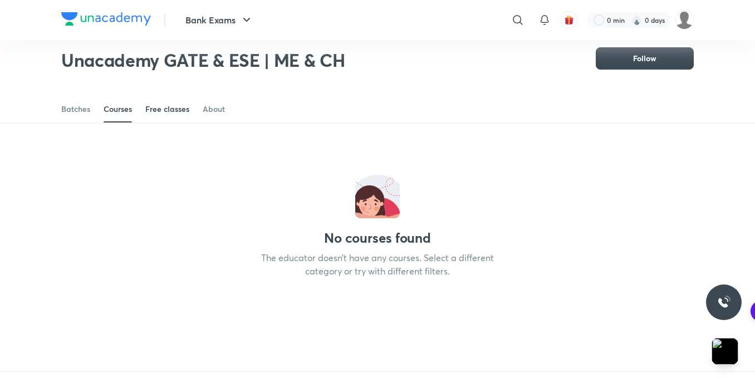
click at [164, 108] on div "Free classes" at bounding box center [167, 109] width 44 height 11
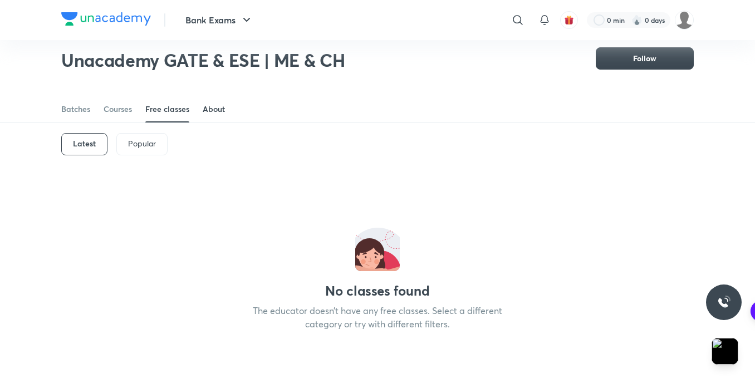
scroll to position [33, 0]
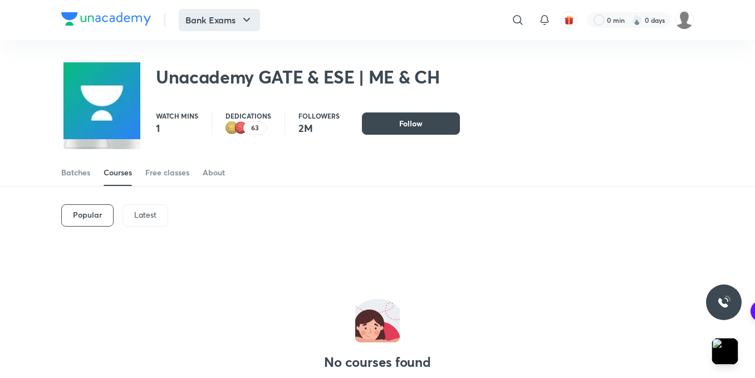
click at [253, 16] on icon "button" at bounding box center [246, 19] width 13 height 13
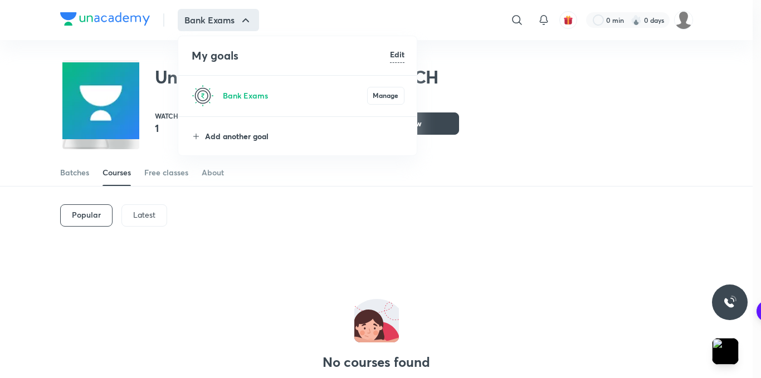
click at [237, 133] on p "Add another goal" at bounding box center [304, 136] width 199 height 12
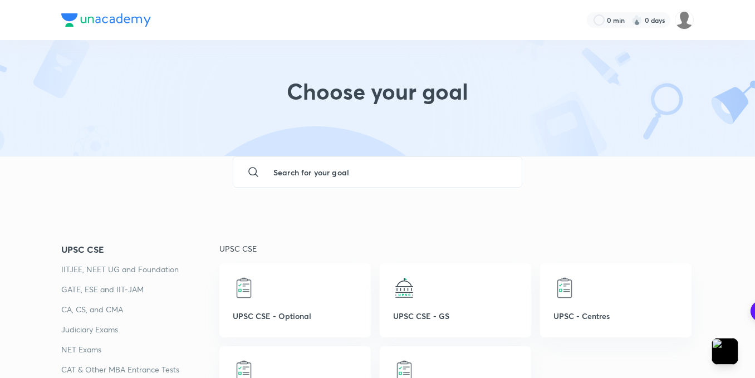
scroll to position [223, 0]
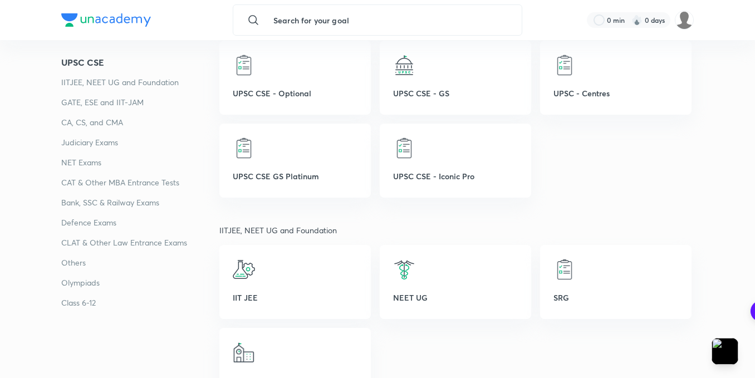
click at [105, 106] on p "GATE, ESE and IIT-JAM" at bounding box center [140, 102] width 158 height 13
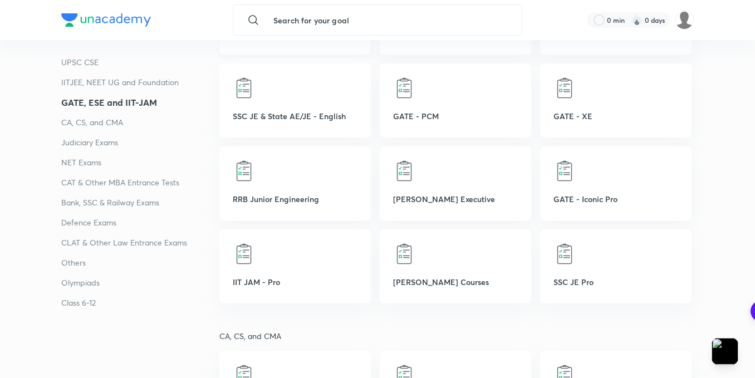
scroll to position [799, 0]
click at [453, 127] on div "GATE - PCM" at bounding box center [455, 100] width 151 height 74
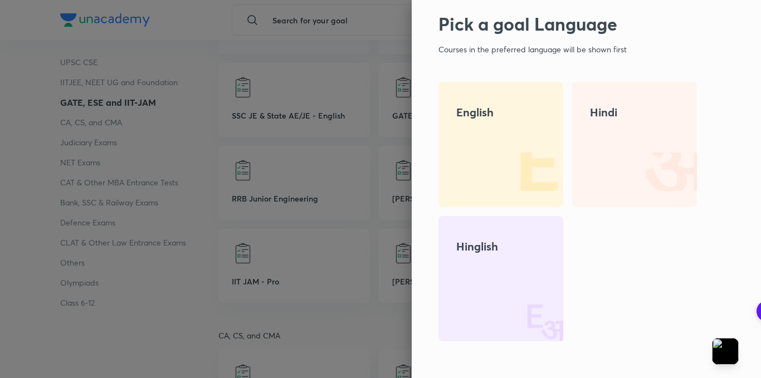
click at [330, 156] on div at bounding box center [380, 189] width 761 height 378
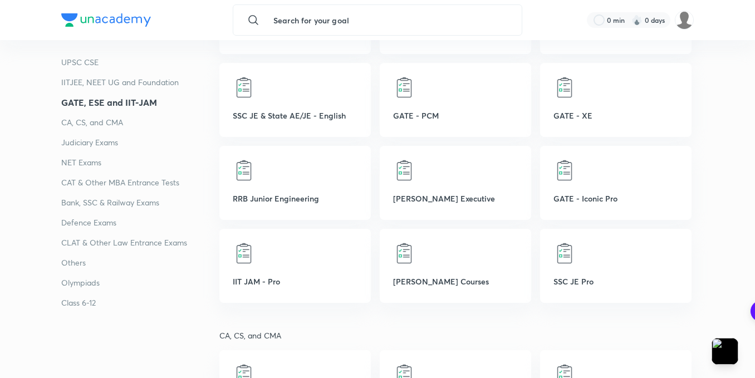
click at [89, 265] on p "Others" at bounding box center [140, 262] width 158 height 13
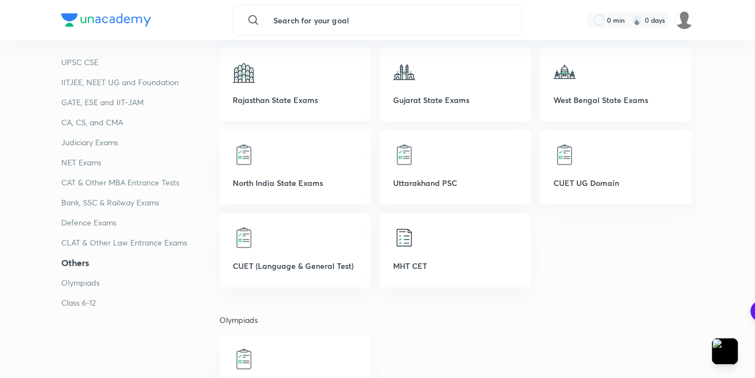
scroll to position [2962, 0]
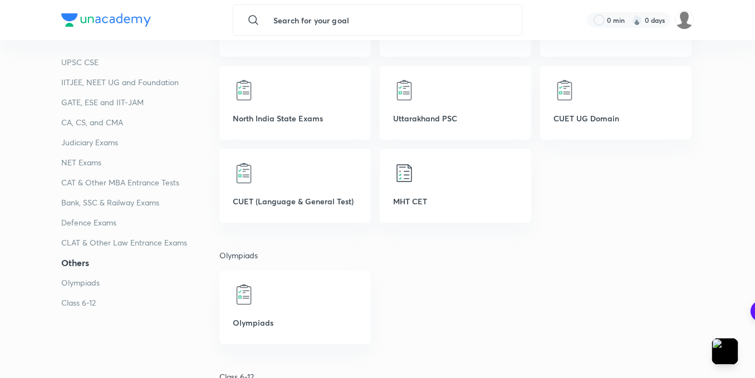
click at [361, 19] on input "text" at bounding box center [389, 20] width 248 height 30
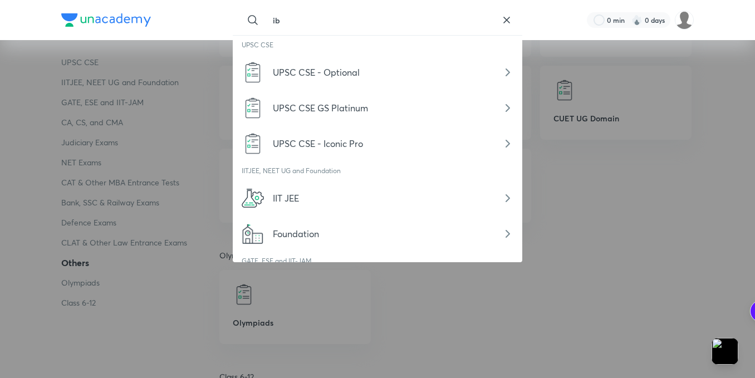
type input "i"
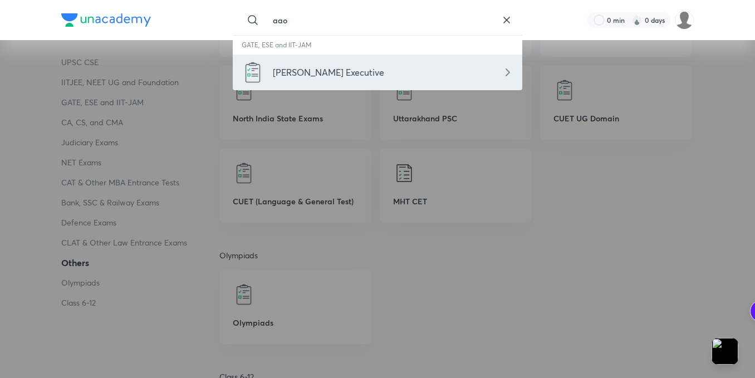
click at [253, 70] on img at bounding box center [253, 72] width 22 height 22
type input "AAI - Jr. Executive"
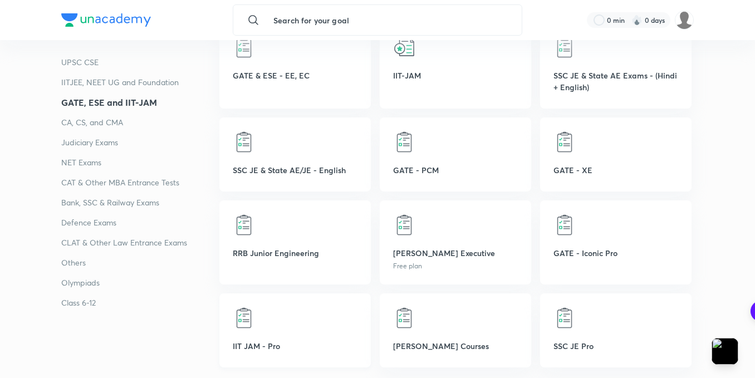
scroll to position [724, 0]
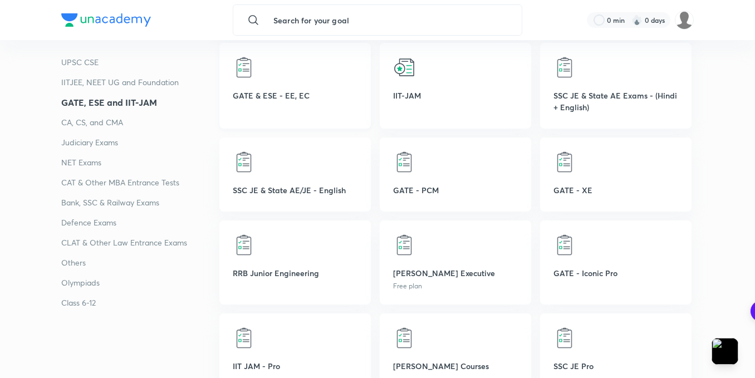
click at [300, 82] on div "GATE & ESE - EE, EC" at bounding box center [294, 86] width 151 height 86
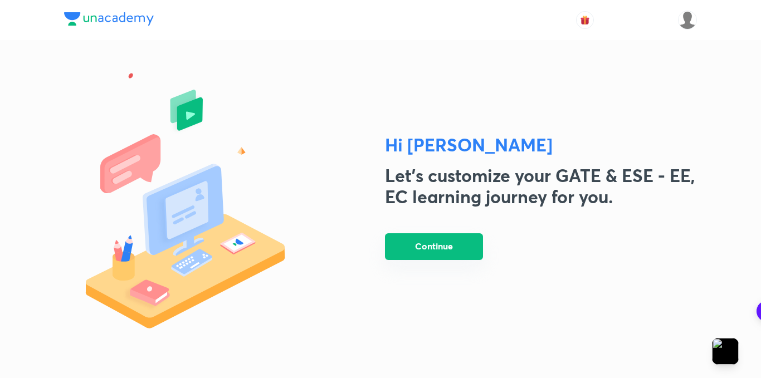
click at [464, 244] on button "Continue" at bounding box center [434, 246] width 98 height 27
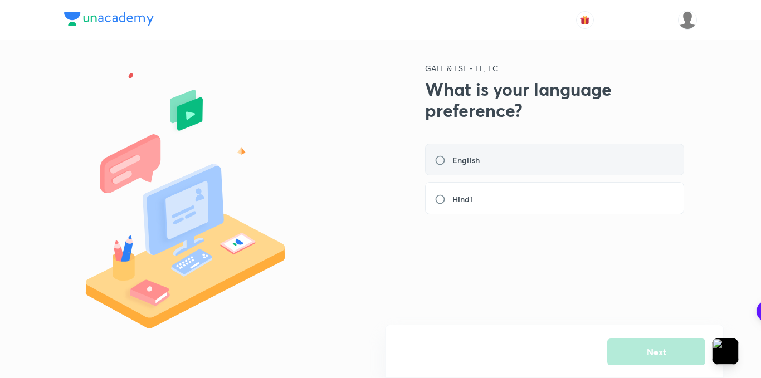
click at [456, 154] on div "English" at bounding box center [554, 160] width 259 height 32
radio input "true"
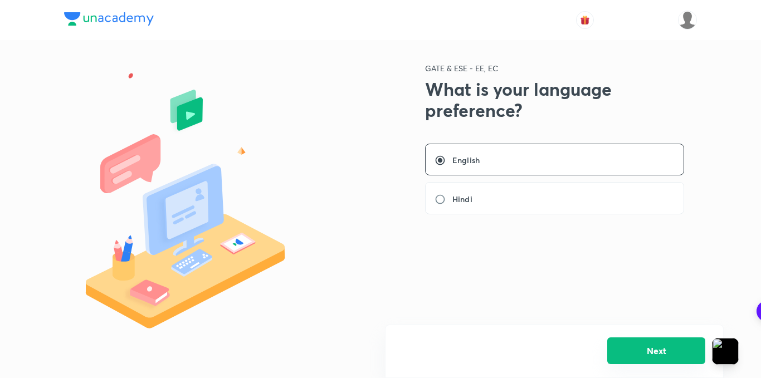
click at [631, 353] on button "Next" at bounding box center [656, 350] width 98 height 27
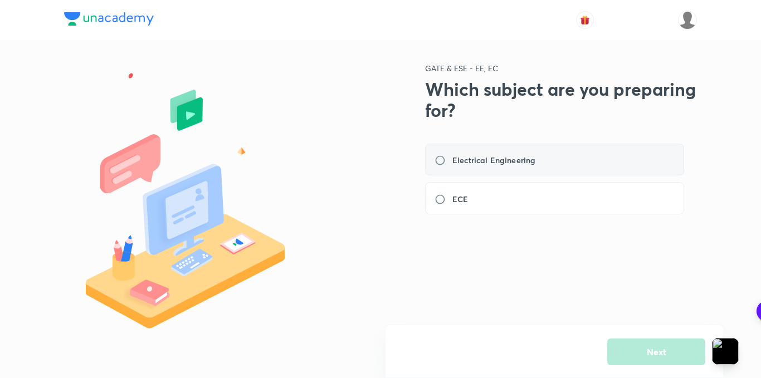
click at [591, 173] on div "Electrical Engineering" at bounding box center [554, 160] width 259 height 32
radio input "true"
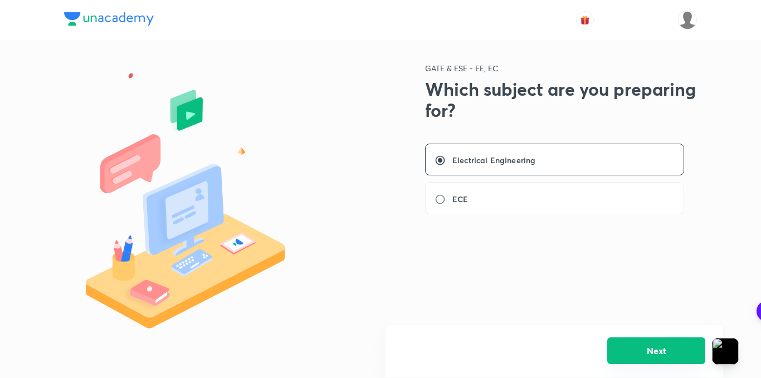
click at [634, 346] on button "Next" at bounding box center [656, 350] width 98 height 27
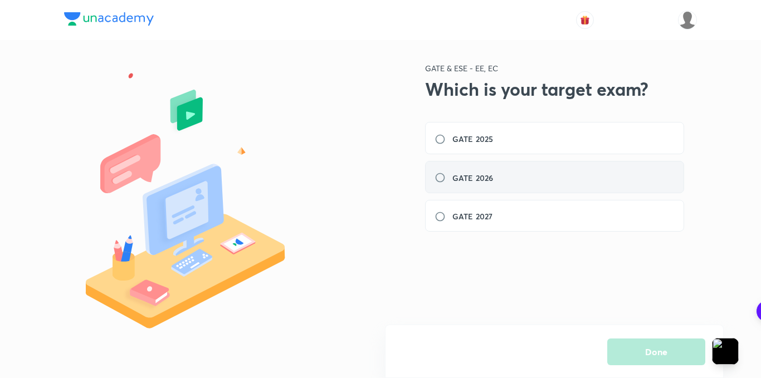
click at [519, 184] on div "GATE 2026" at bounding box center [554, 177] width 259 height 32
radio input "true"
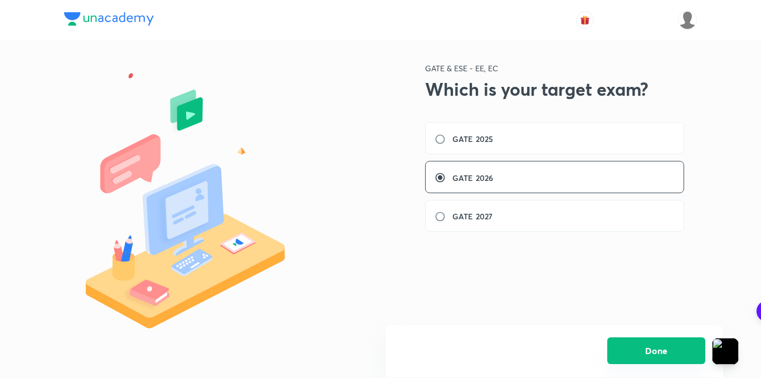
click at [619, 347] on button "Done" at bounding box center [656, 350] width 98 height 27
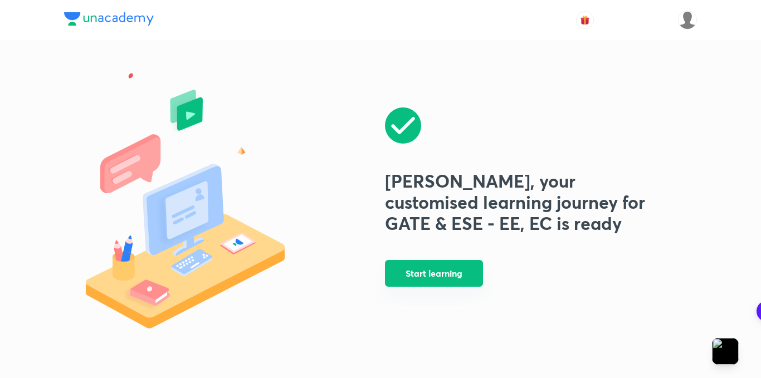
click at [439, 275] on button "Start learning" at bounding box center [434, 273] width 98 height 27
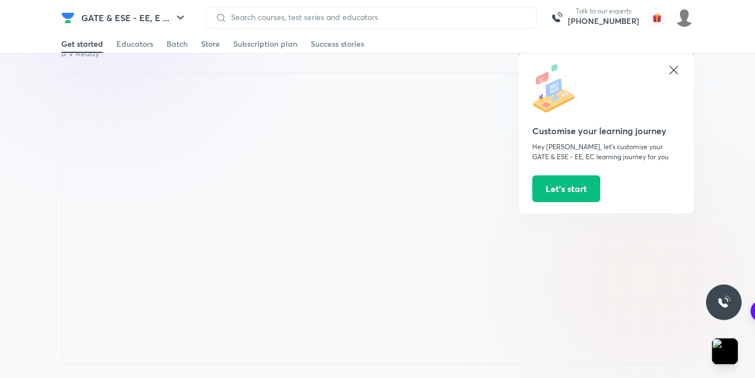
scroll to position [780, 0]
click at [220, 47] on div "Get started Educators Batch Store Subscription plan Success stories" at bounding box center [377, 44] width 633 height 18
click at [264, 47] on div "Subscription plan" at bounding box center [265, 43] width 64 height 11
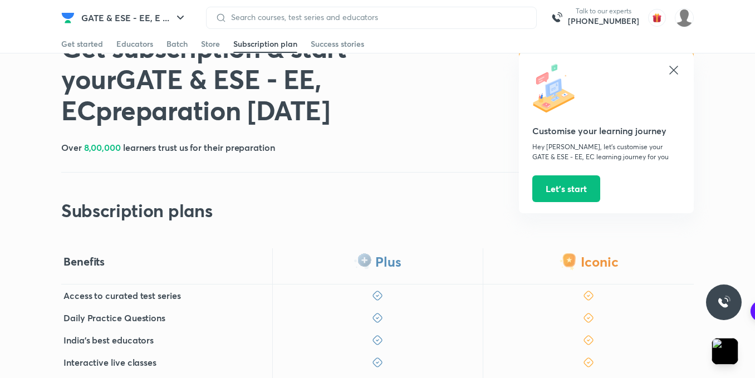
scroll to position [56, 0]
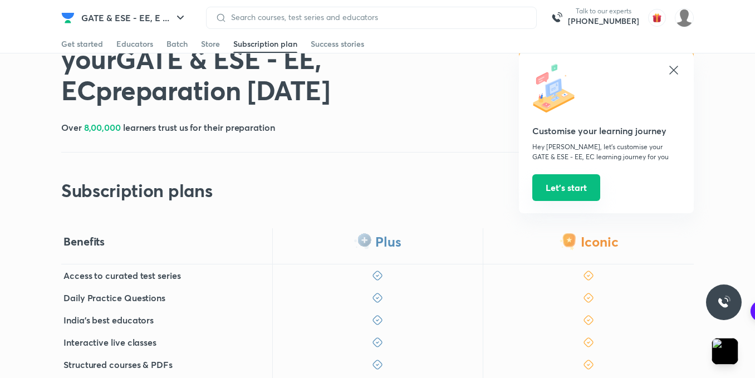
click at [594, 188] on button "Let’s start" at bounding box center [566, 187] width 68 height 27
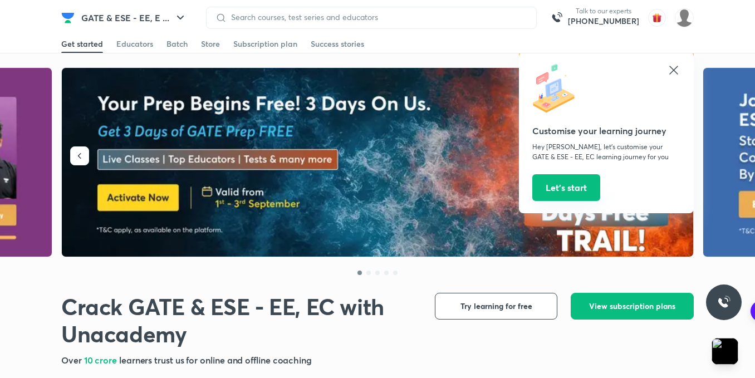
click at [560, 190] on button "Let’s start" at bounding box center [566, 187] width 68 height 27
click at [676, 67] on icon at bounding box center [673, 69] width 13 height 13
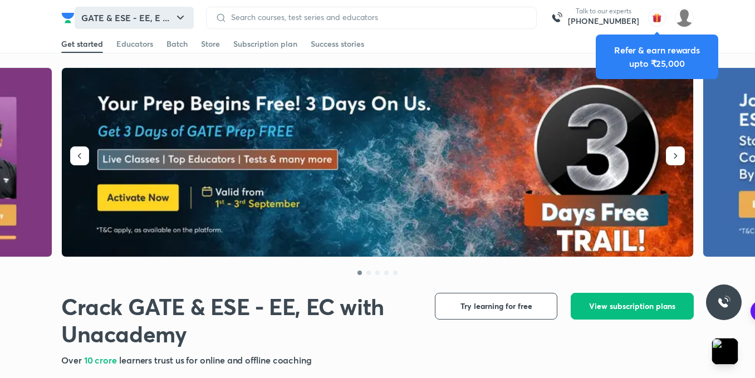
click at [181, 18] on icon "button" at bounding box center [180, 18] width 7 height 4
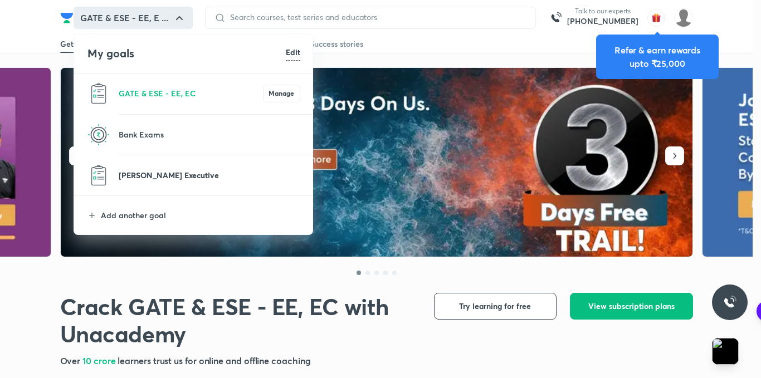
click at [222, 169] on p "AAI - Jr. Executive" at bounding box center [210, 175] width 182 height 12
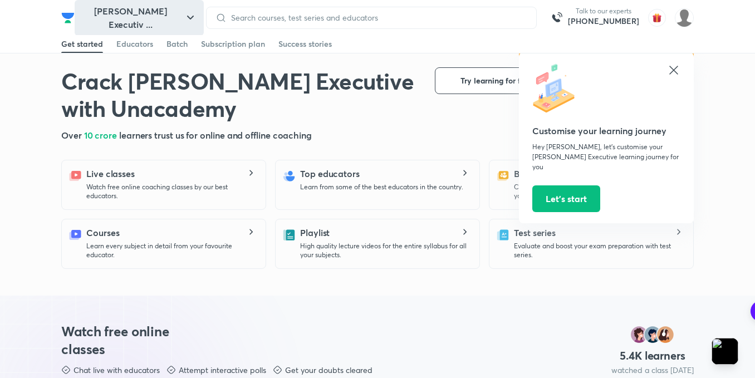
click at [164, 18] on button "AAI - Jr. Executiv ..." at bounding box center [139, 18] width 129 height 36
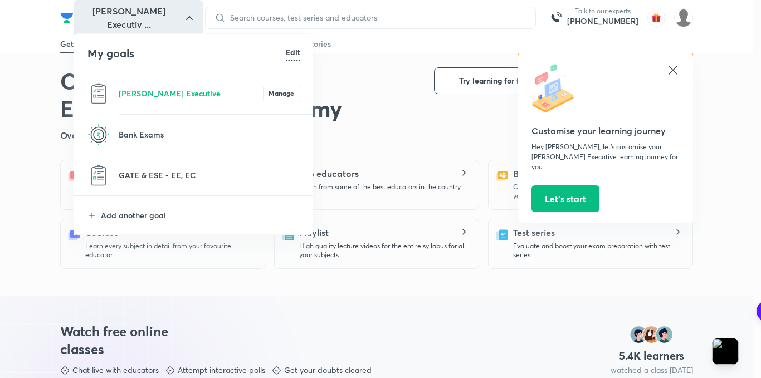
click at [290, 53] on h6 "Edit" at bounding box center [293, 52] width 14 height 12
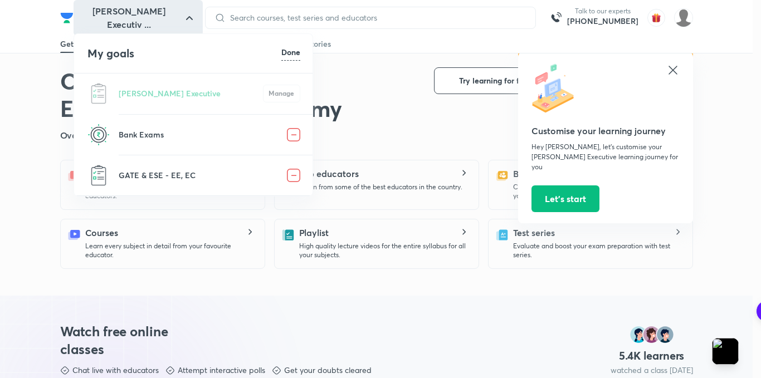
click at [290, 48] on h6 "Done" at bounding box center [290, 52] width 19 height 12
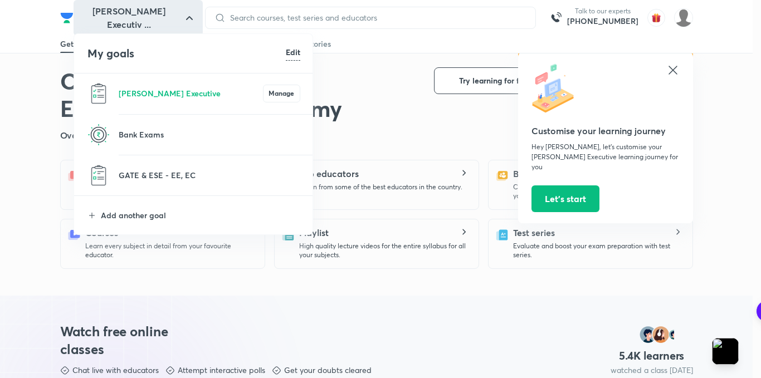
click at [156, 168] on li "GATE & ESE - EE, EC" at bounding box center [193, 175] width 239 height 40
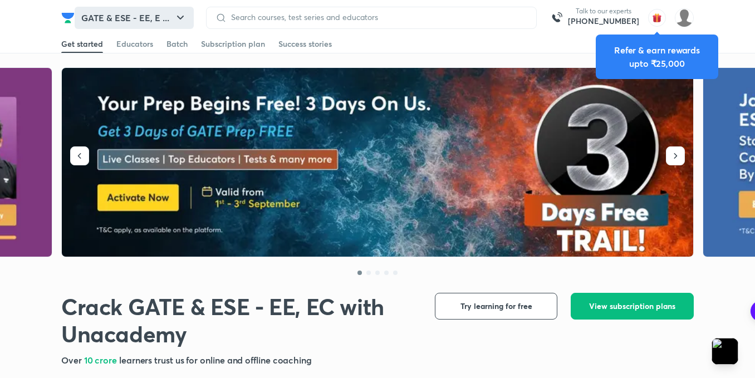
click at [167, 19] on button "GATE & ESE - EE, E ..." at bounding box center [134, 18] width 119 height 22
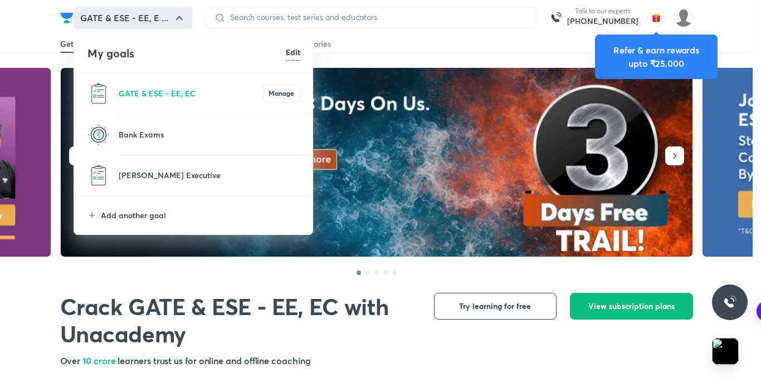
click at [297, 51] on h6 "Edit" at bounding box center [293, 52] width 14 height 12
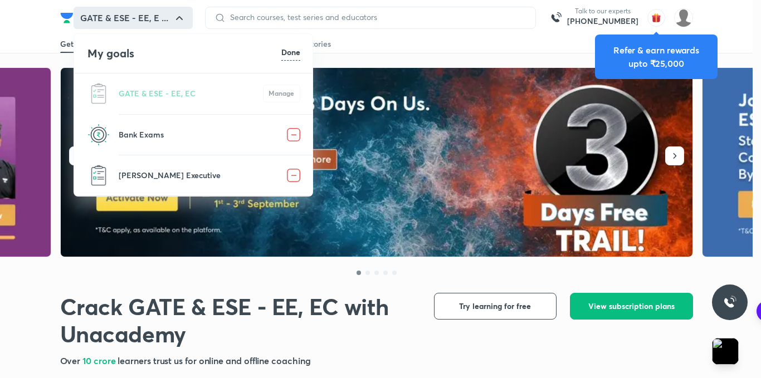
click at [293, 175] on img at bounding box center [293, 175] width 13 height 13
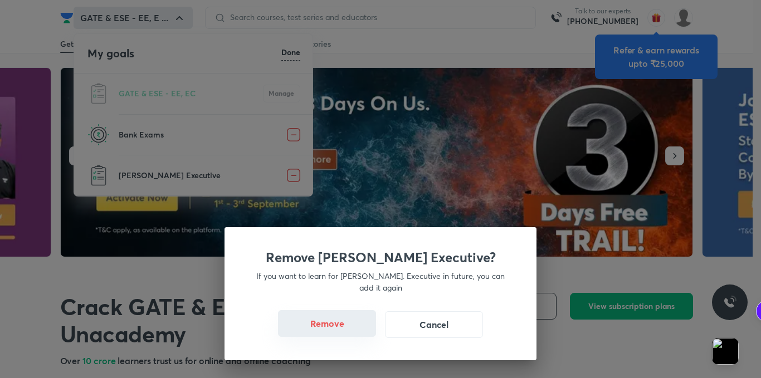
click at [344, 325] on button "Remove" at bounding box center [327, 323] width 98 height 27
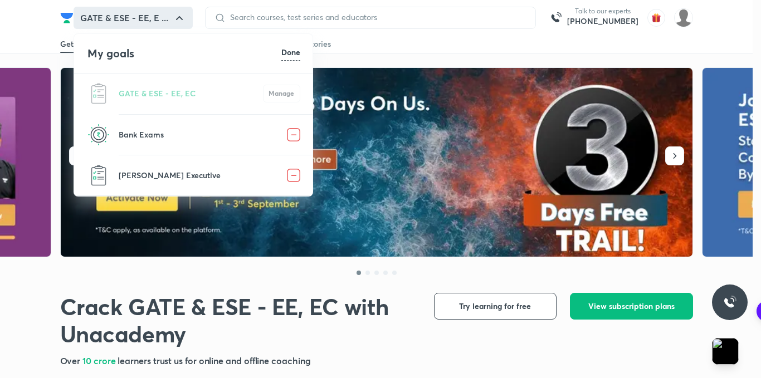
click at [285, 52] on h6 "Done" at bounding box center [290, 52] width 19 height 12
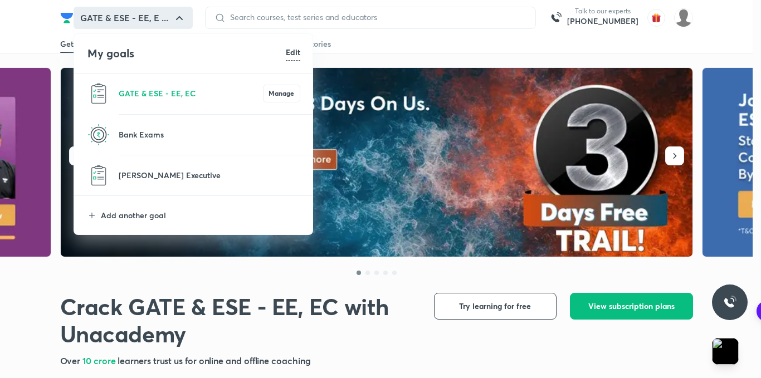
click at [290, 55] on h6 "Edit" at bounding box center [293, 52] width 14 height 12
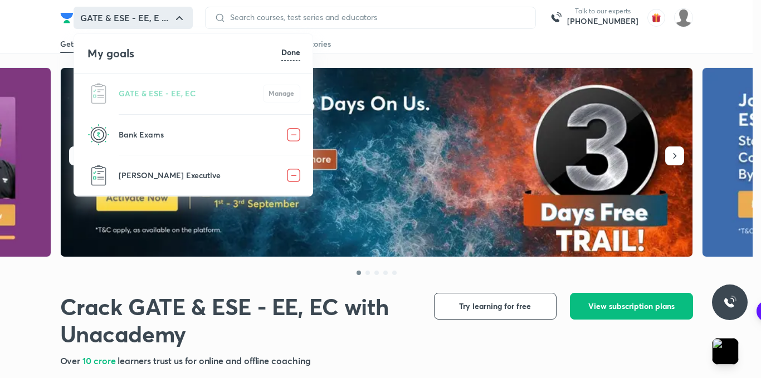
click at [294, 173] on img at bounding box center [293, 175] width 13 height 13
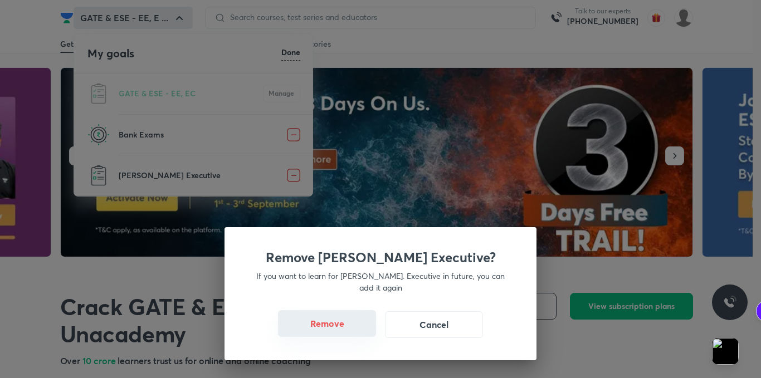
click at [349, 319] on button "Remove" at bounding box center [327, 323] width 98 height 27
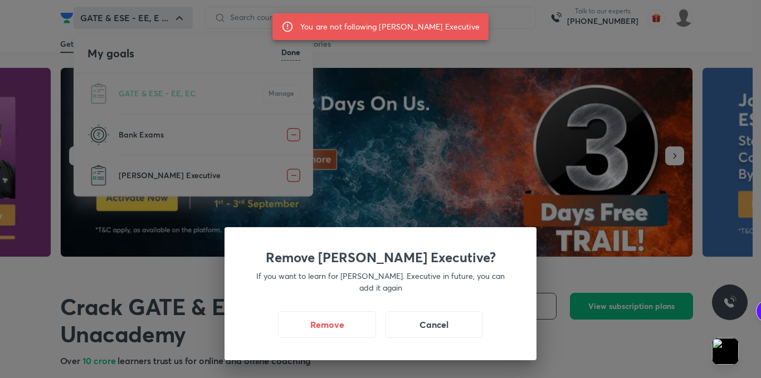
click at [373, 173] on div "Remove AAI - Jr. Executive? If you want to learn for AAI - Jr. Executive in fut…" at bounding box center [380, 189] width 761 height 378
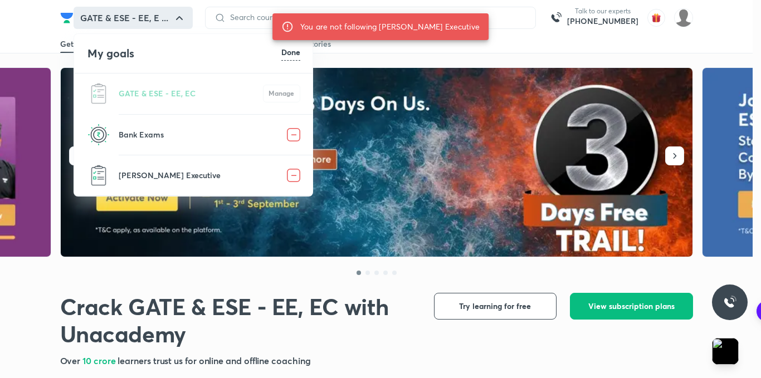
click at [148, 19] on div at bounding box center [380, 189] width 761 height 378
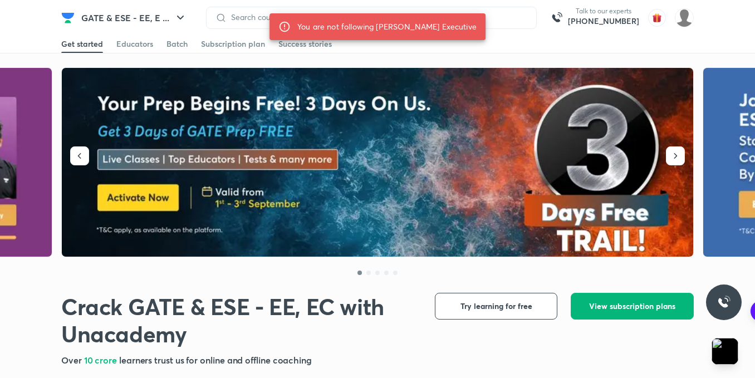
click at [634, 301] on span "View subscription plans" at bounding box center [632, 306] width 86 height 11
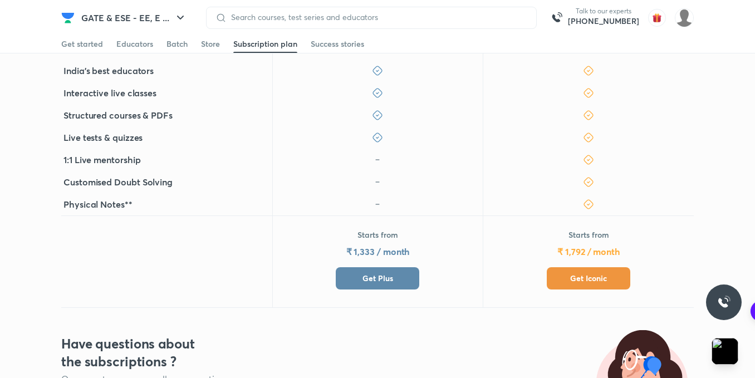
scroll to position [278, 0]
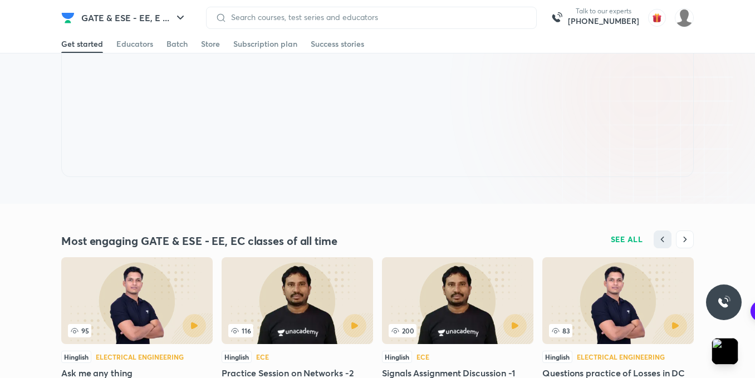
scroll to position [1002, 0]
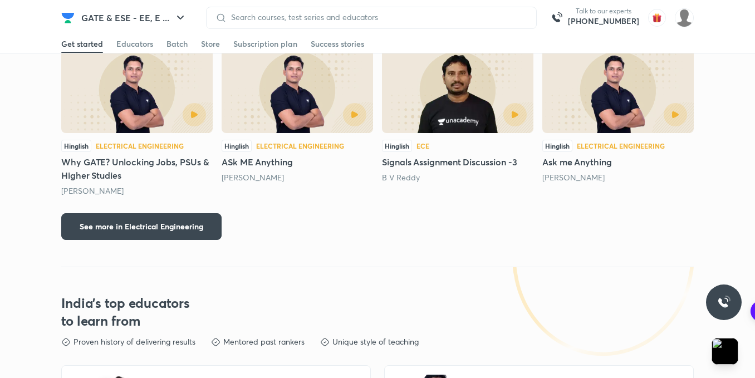
scroll to position [1615, 0]
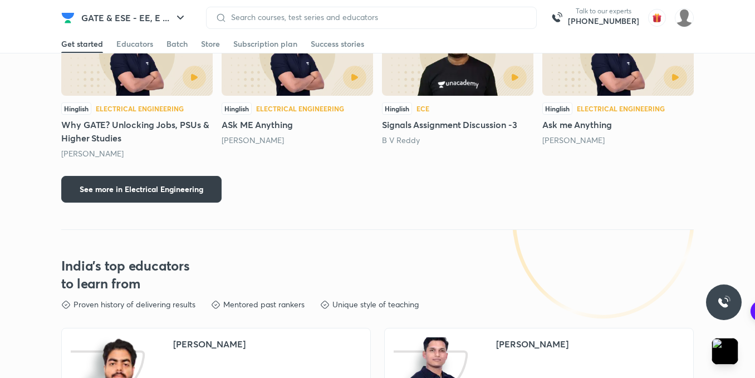
click at [209, 185] on button "See more in Electrical Engineering" at bounding box center [141, 189] width 160 height 27
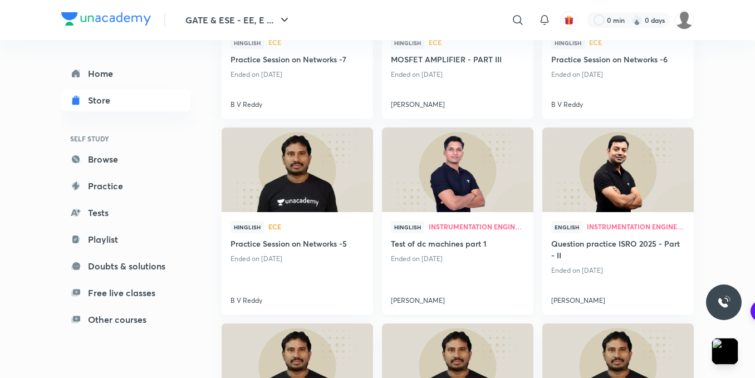
scroll to position [780, 0]
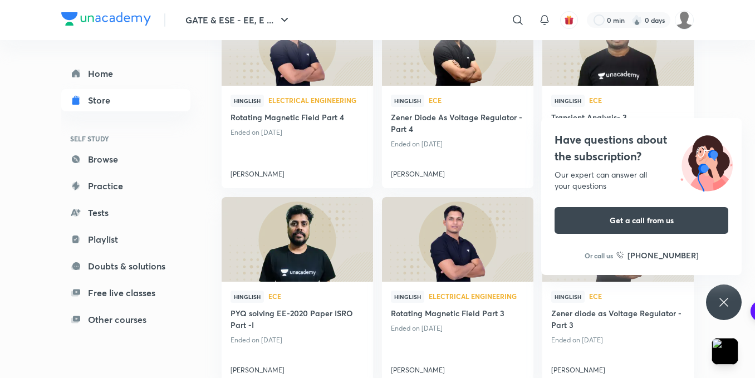
scroll to position [1504, 0]
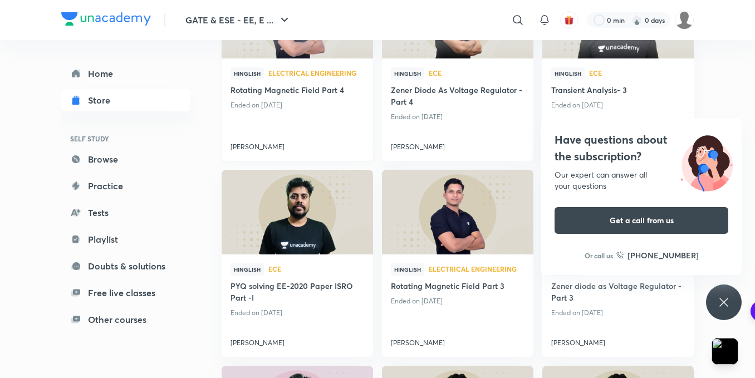
click at [305, 100] on p "Ended on Jun 26, 2025" at bounding box center [298, 105] width 134 height 14
click at [300, 84] on h4 "Rotating Magnetic Field Part 4" at bounding box center [298, 91] width 134 height 14
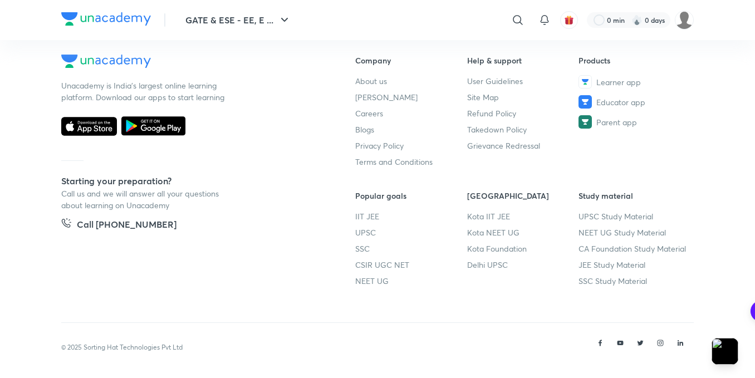
scroll to position [835, 0]
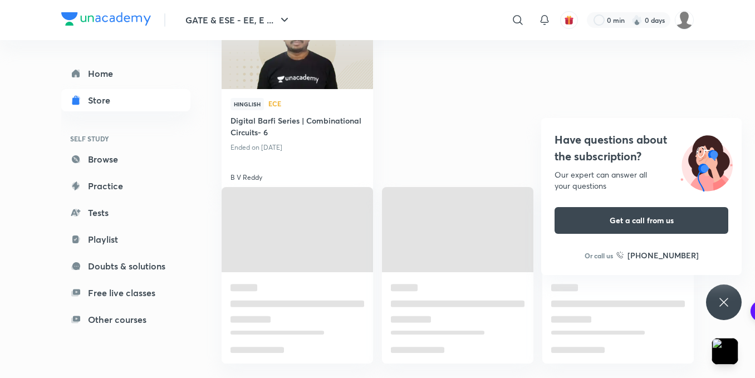
scroll to position [4603, 0]
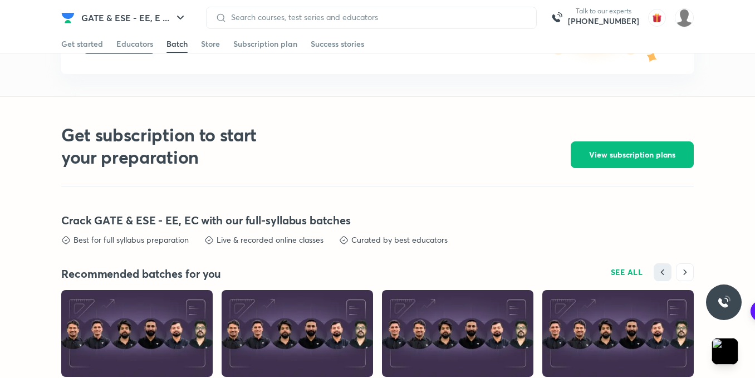
scroll to position [2235, 0]
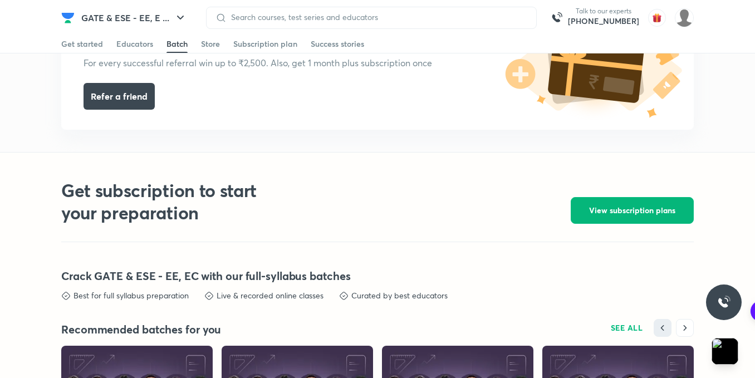
click at [623, 209] on span "View subscription plans" at bounding box center [632, 210] width 86 height 11
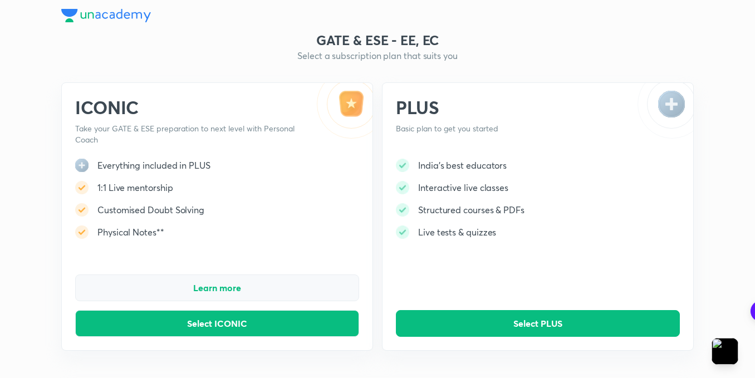
click at [211, 288] on span "Learn more" at bounding box center [217, 287] width 48 height 11
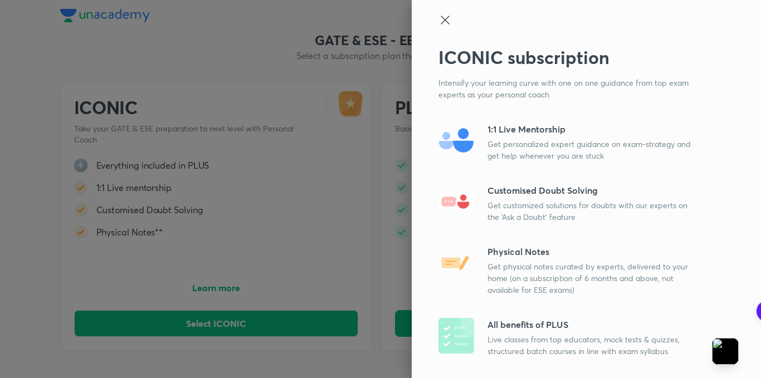
click at [301, 229] on div at bounding box center [380, 189] width 761 height 378
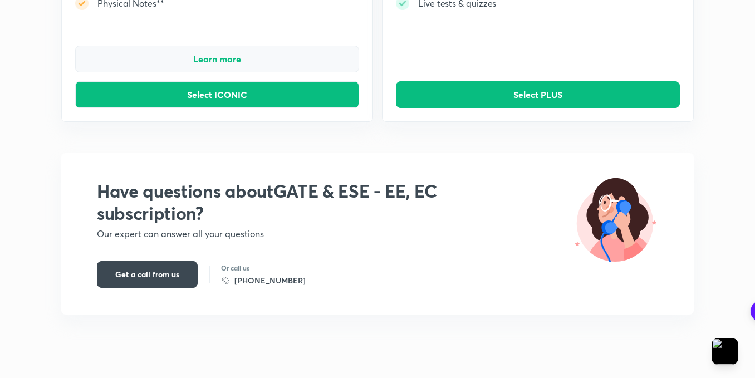
scroll to position [255, 0]
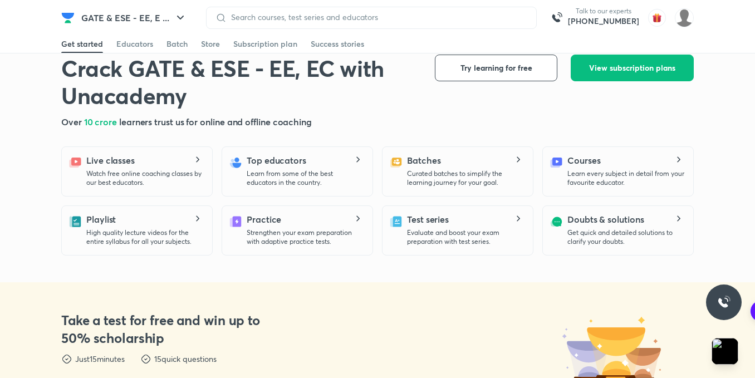
scroll to position [223, 0]
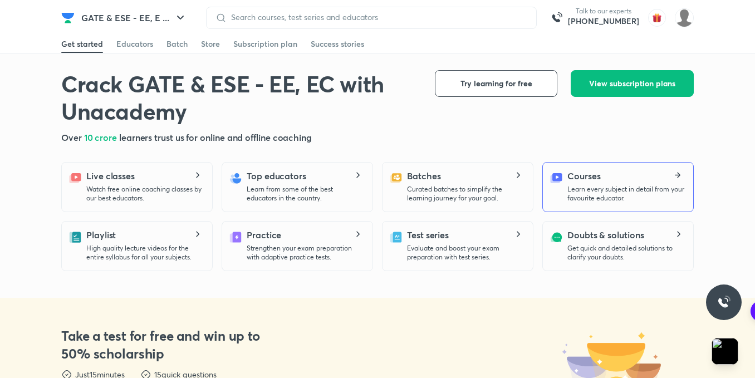
click at [630, 186] on p "Learn every subject in detail from your favourite educator." at bounding box center [625, 194] width 117 height 18
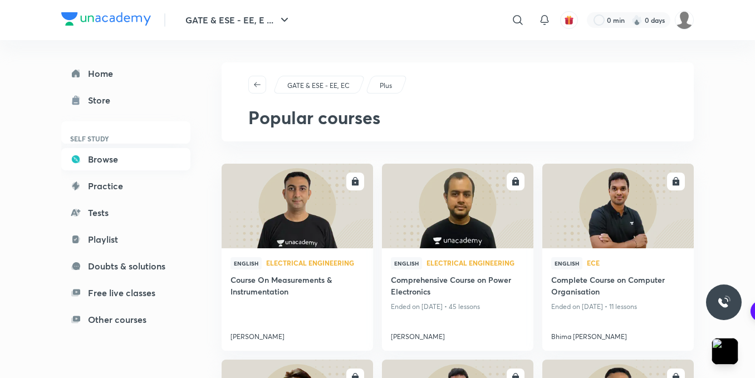
click at [144, 165] on link "Browse" at bounding box center [125, 159] width 129 height 22
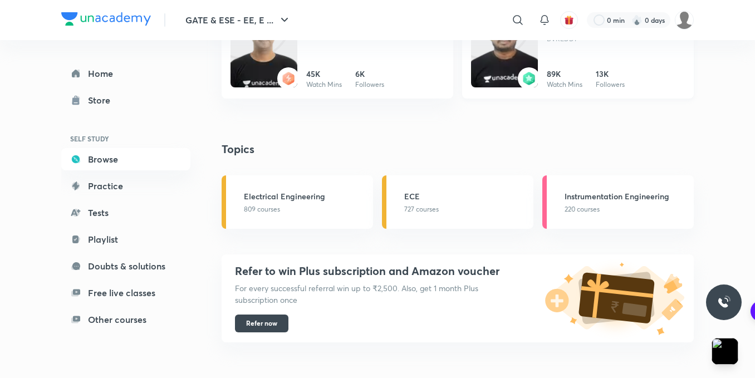
scroll to position [710, 0]
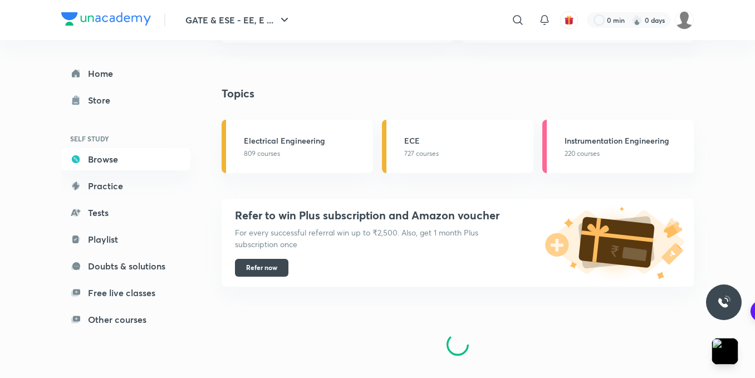
click at [266, 144] on div "Refer to win Plus subscription and Amazon voucher For every successful referral…" at bounding box center [458, 209] width 472 height 155
click at [120, 179] on link "Practice" at bounding box center [125, 186] width 129 height 22
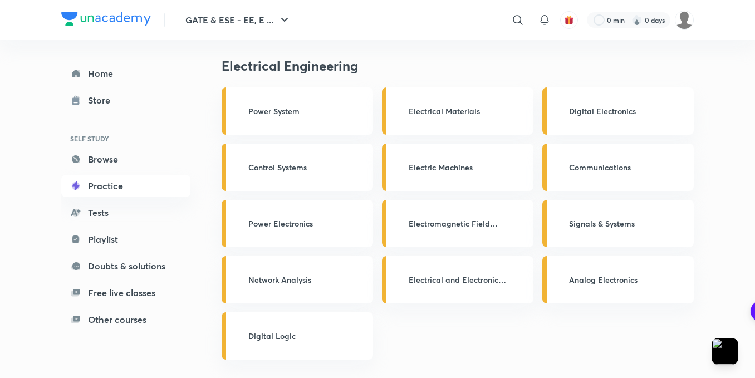
scroll to position [446, 0]
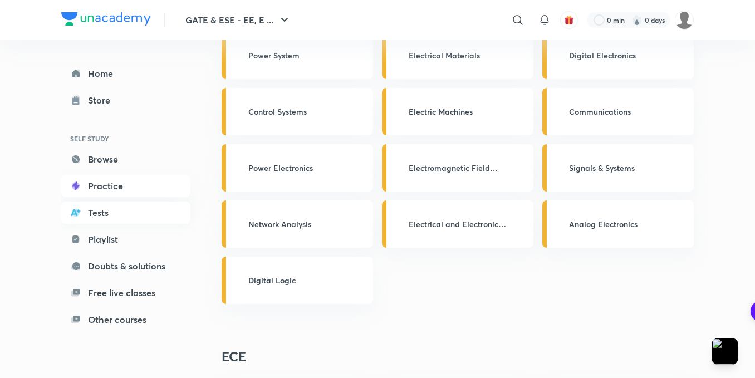
click at [114, 214] on link "Tests" at bounding box center [125, 213] width 129 height 22
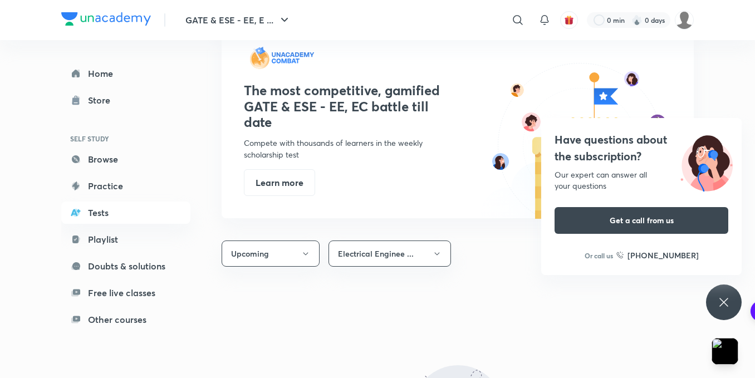
scroll to position [780, 0]
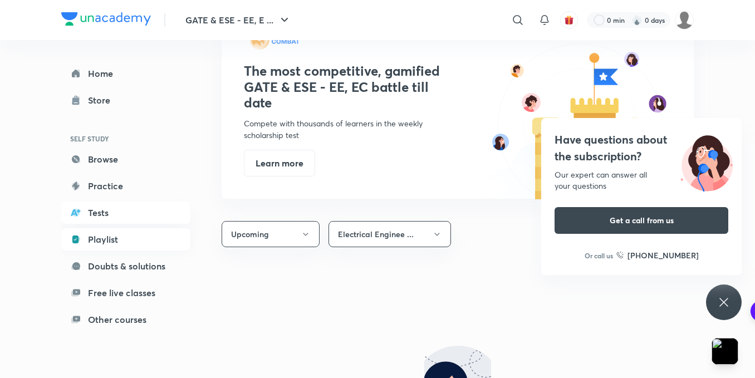
click at [130, 241] on link "Playlist" at bounding box center [125, 239] width 129 height 22
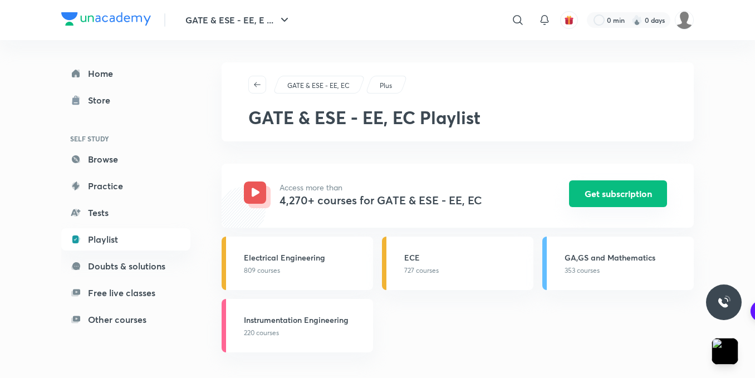
click at [594, 202] on button "Get subscription" at bounding box center [618, 193] width 98 height 27
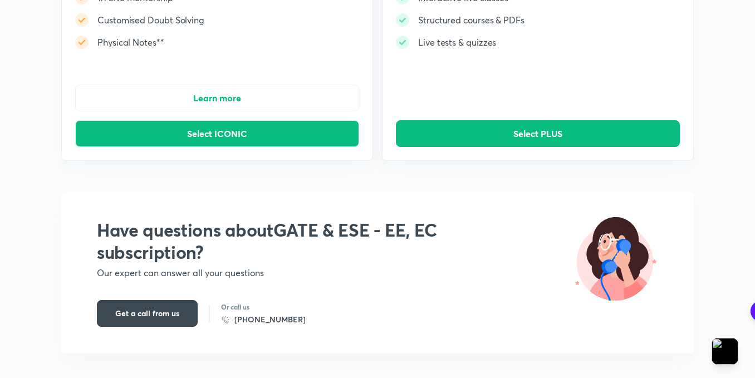
scroll to position [87, 0]
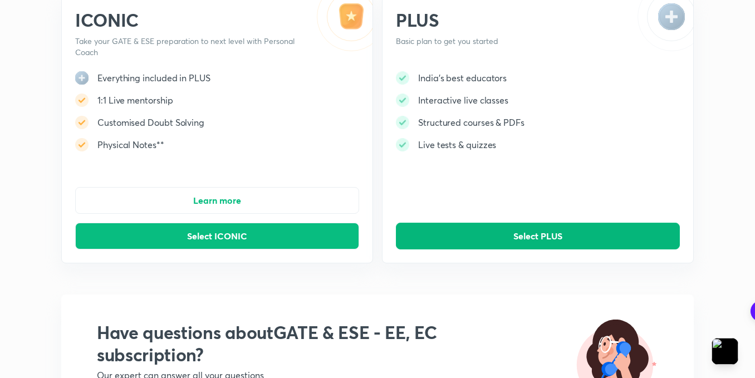
click at [485, 241] on button "Select PLUS" at bounding box center [538, 236] width 284 height 27
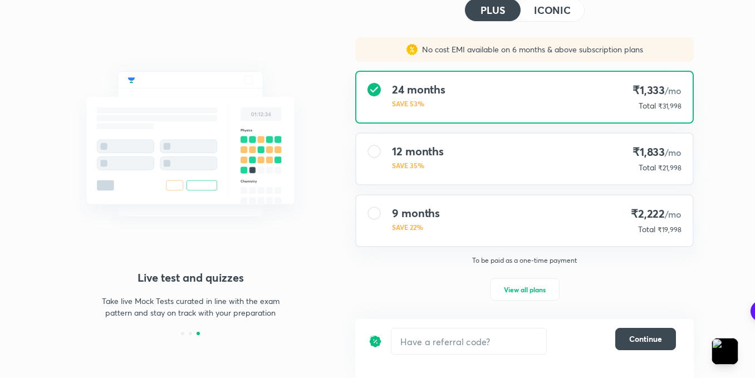
scroll to position [65, 0]
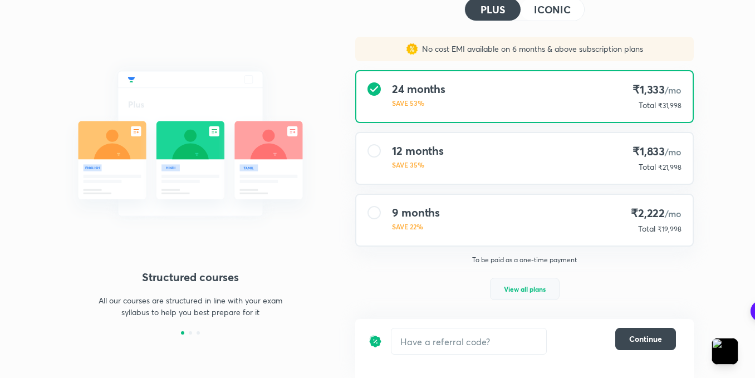
click at [531, 282] on button "View all plans" at bounding box center [525, 289] width 70 height 22
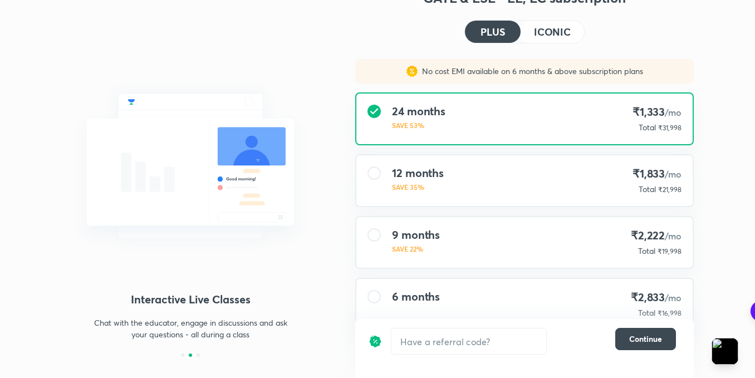
scroll to position [0, 0]
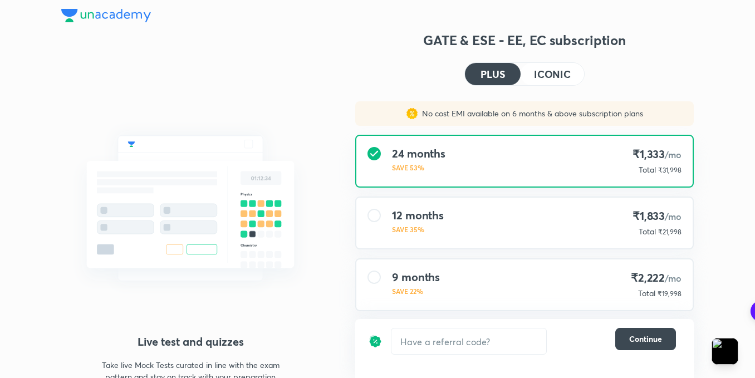
click at [541, 82] on button "ICONIC" at bounding box center [552, 74] width 63 height 22
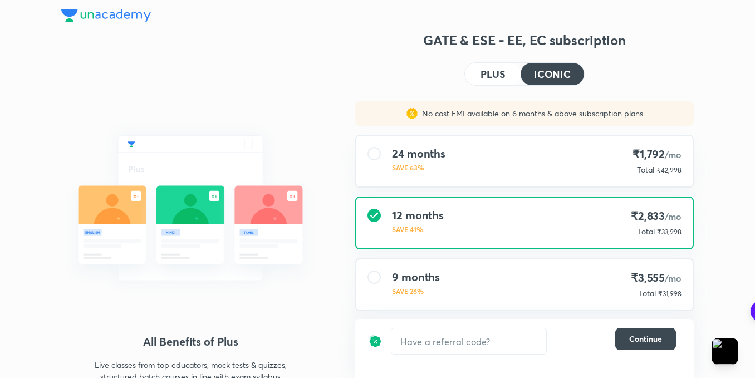
click at [506, 77] on button "PLUS" at bounding box center [493, 74] width 56 height 22
